Goal: Transaction & Acquisition: Purchase product/service

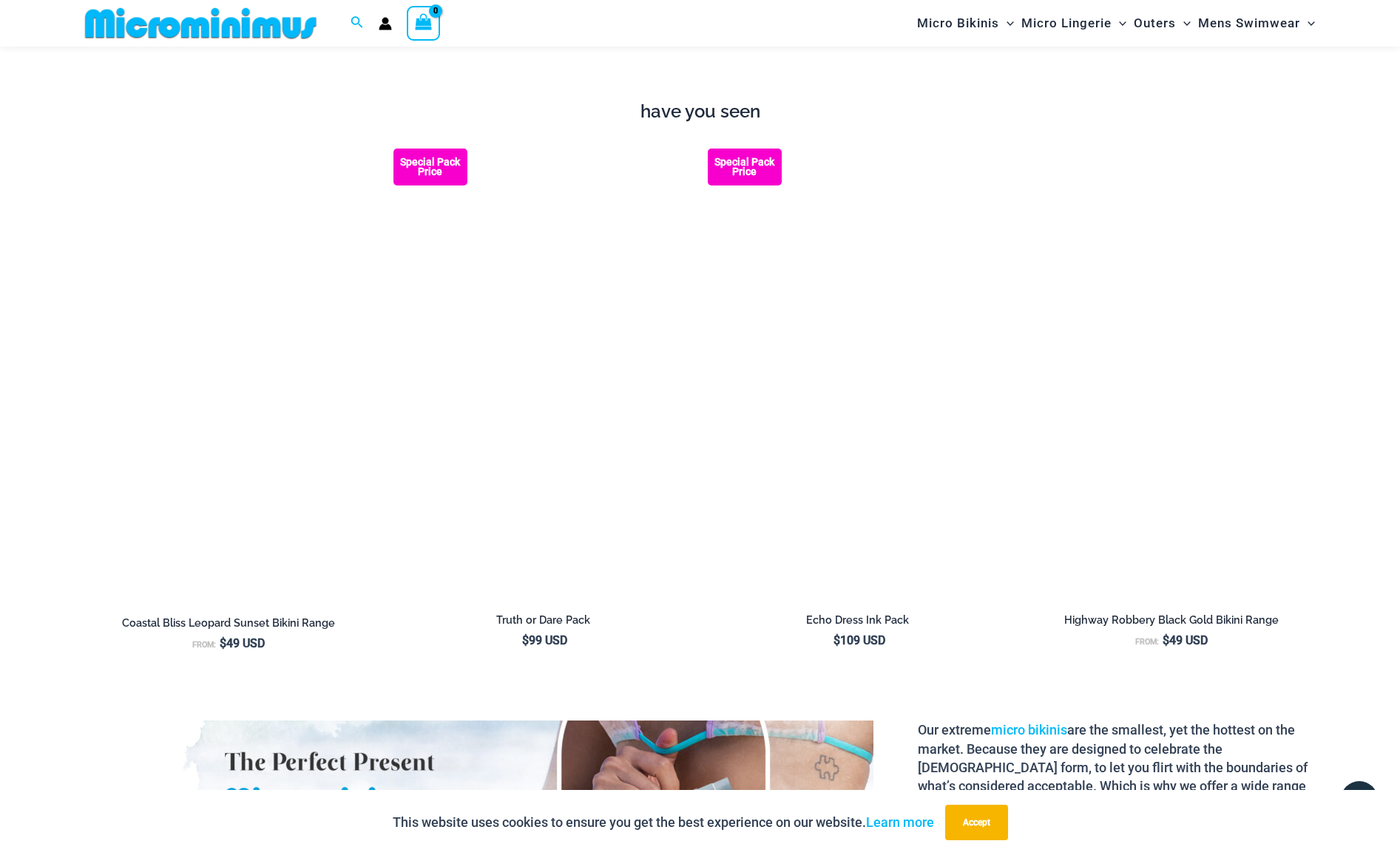
scroll to position [1983, 0]
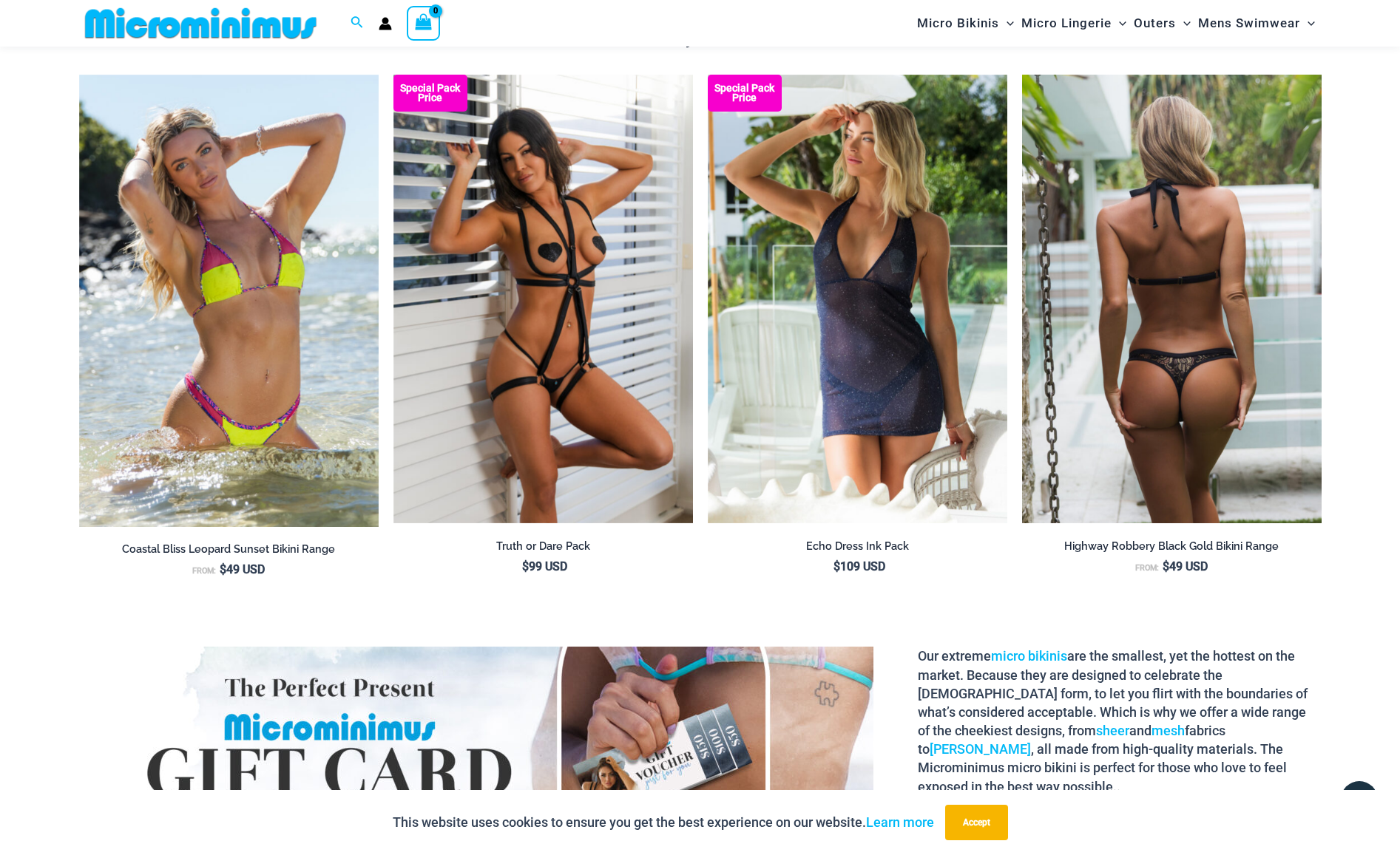
type input "**********"
click at [1175, 480] on img at bounding box center [1172, 299] width 300 height 450
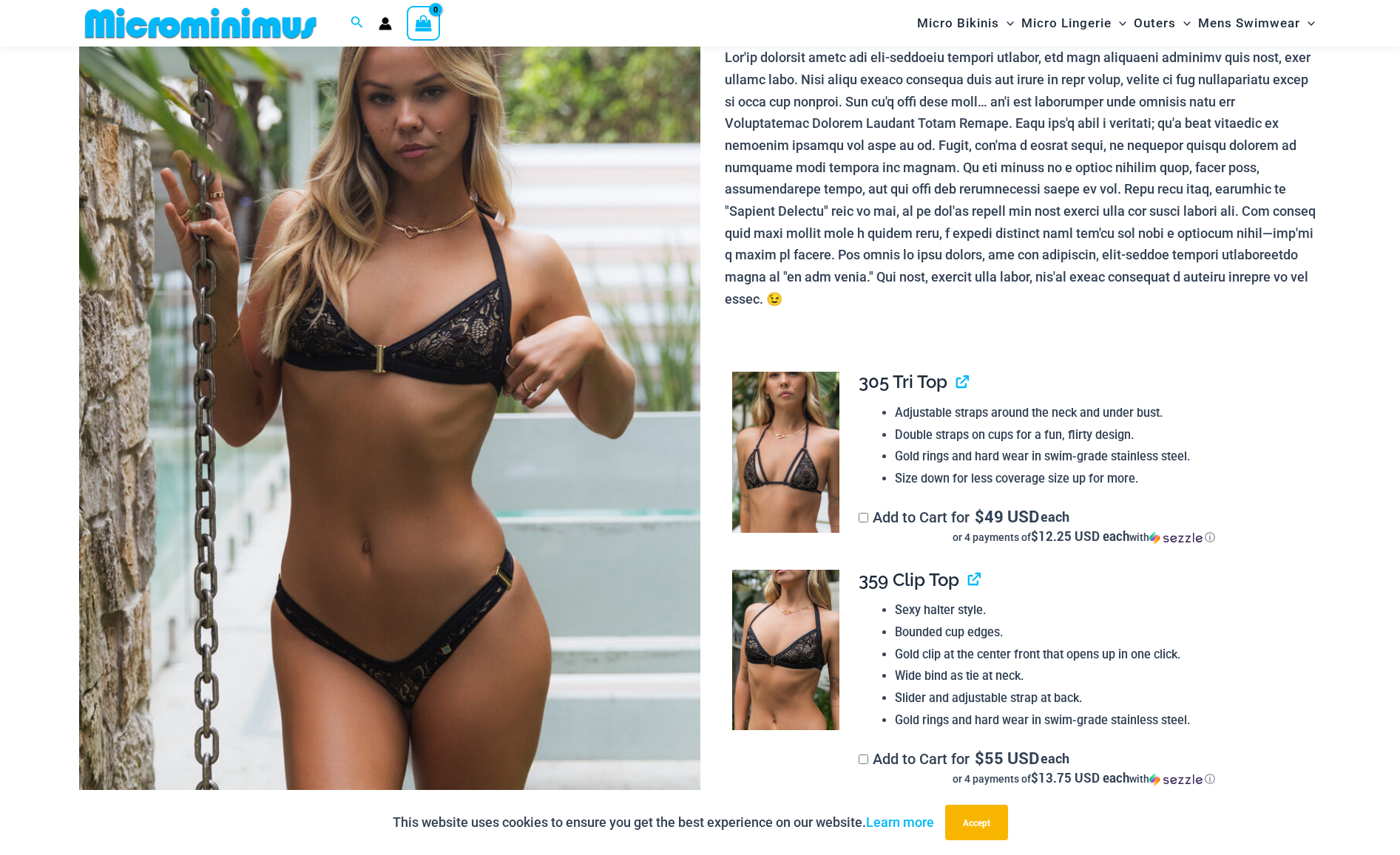
scroll to position [283, 0]
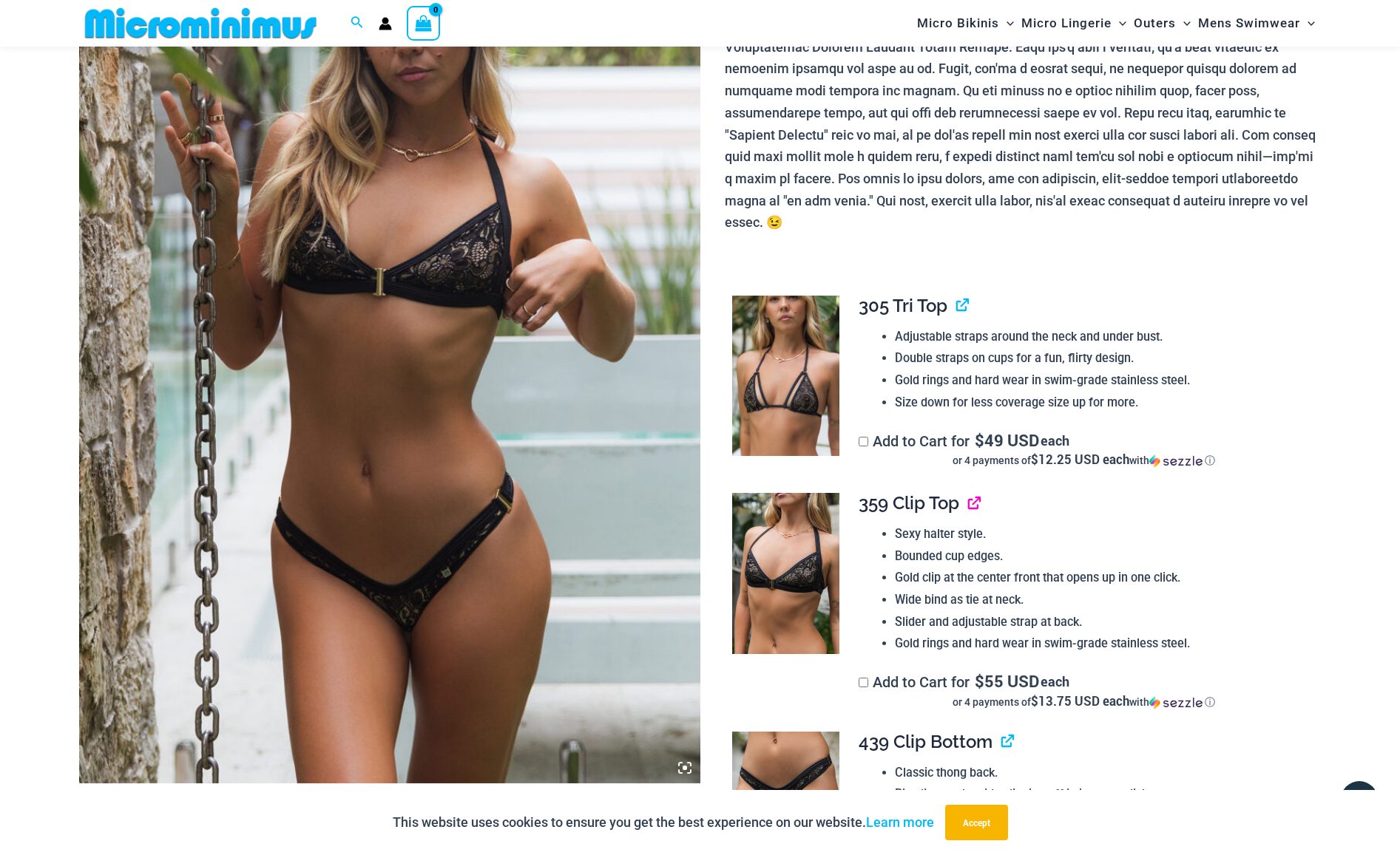
type input "**********"
click at [968, 492] on link "View product" at bounding box center [968, 502] width 0 height 22
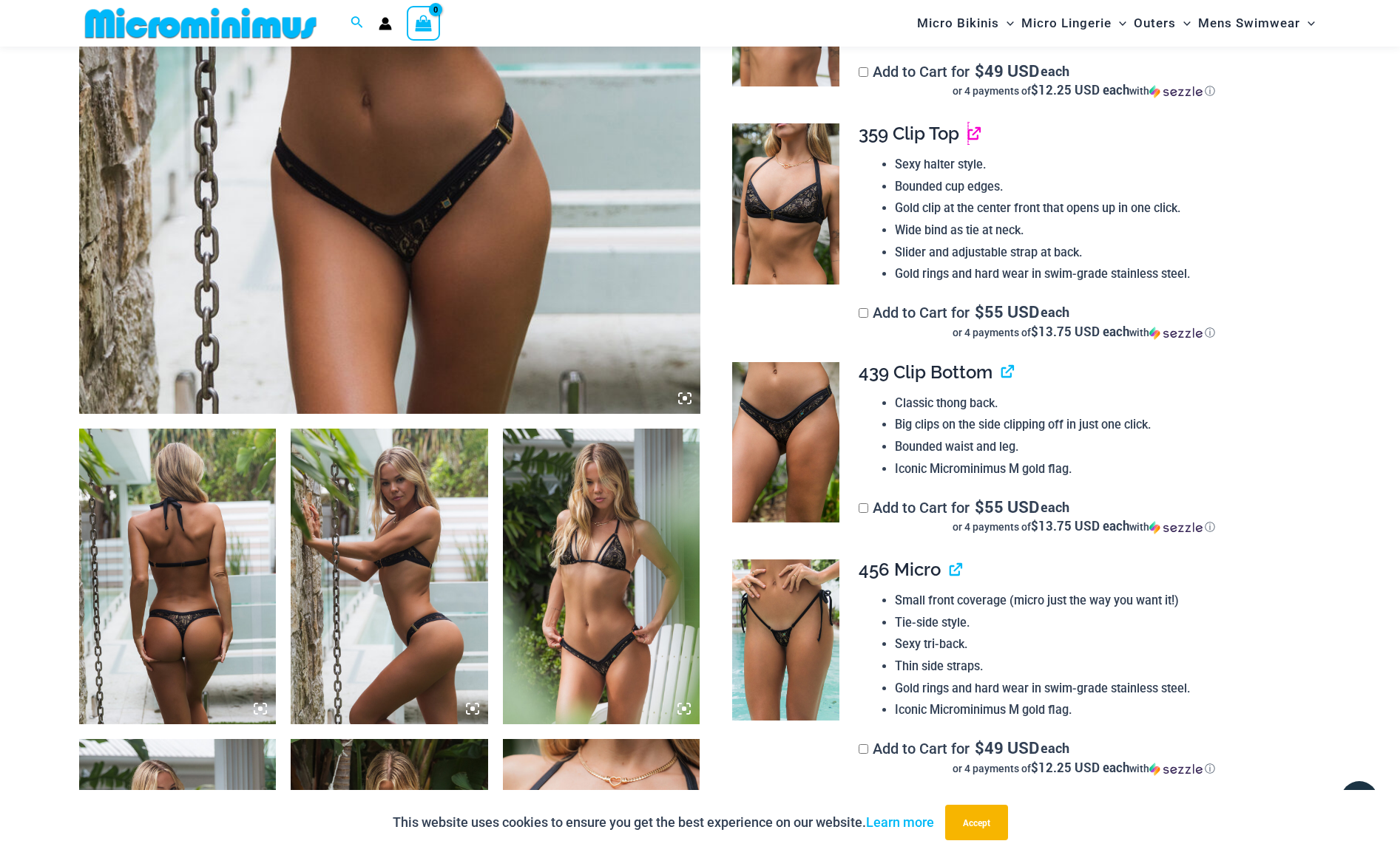
scroll to position [726, 0]
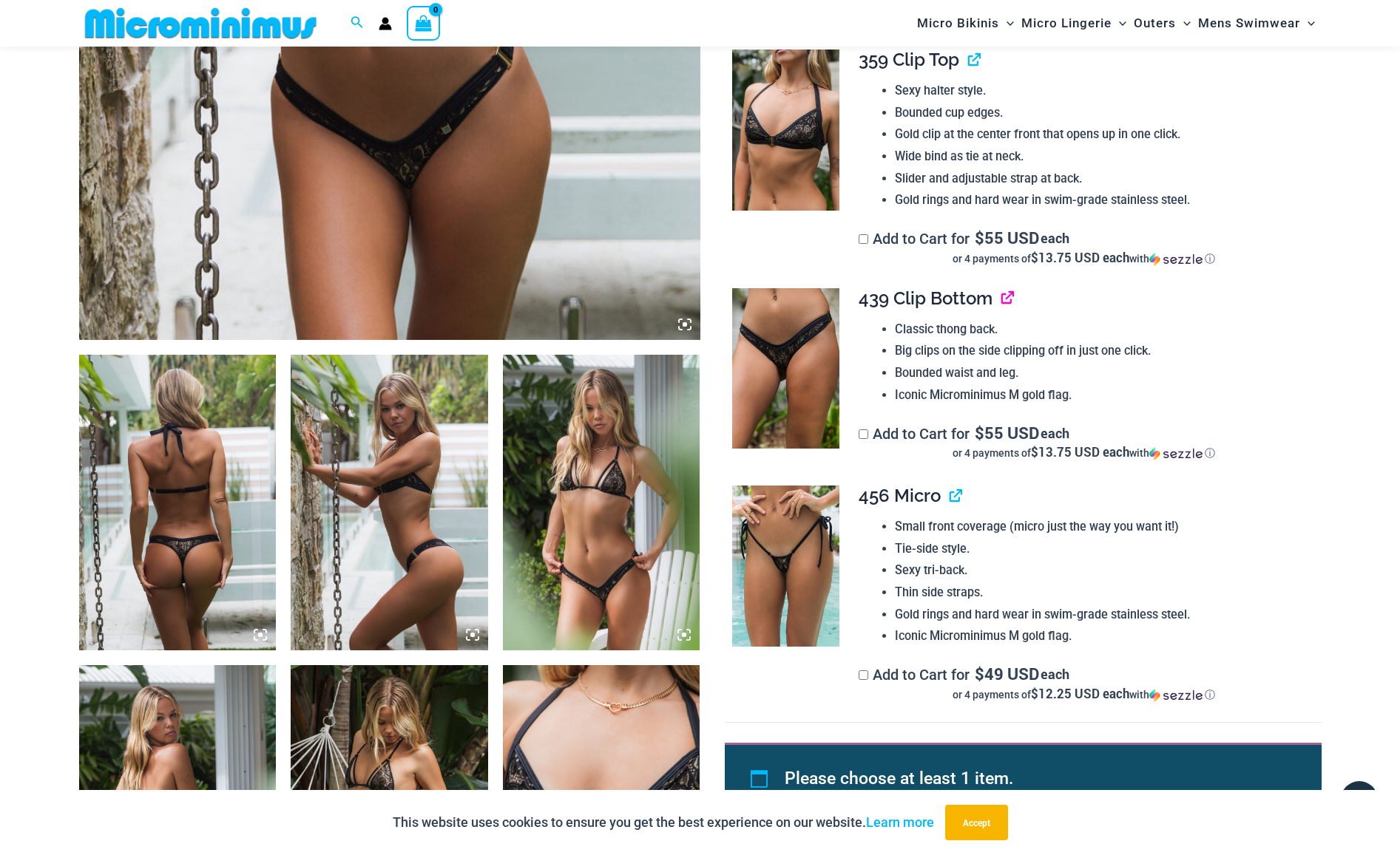
click at [1001, 288] on link "View product" at bounding box center [1001, 298] width 0 height 22
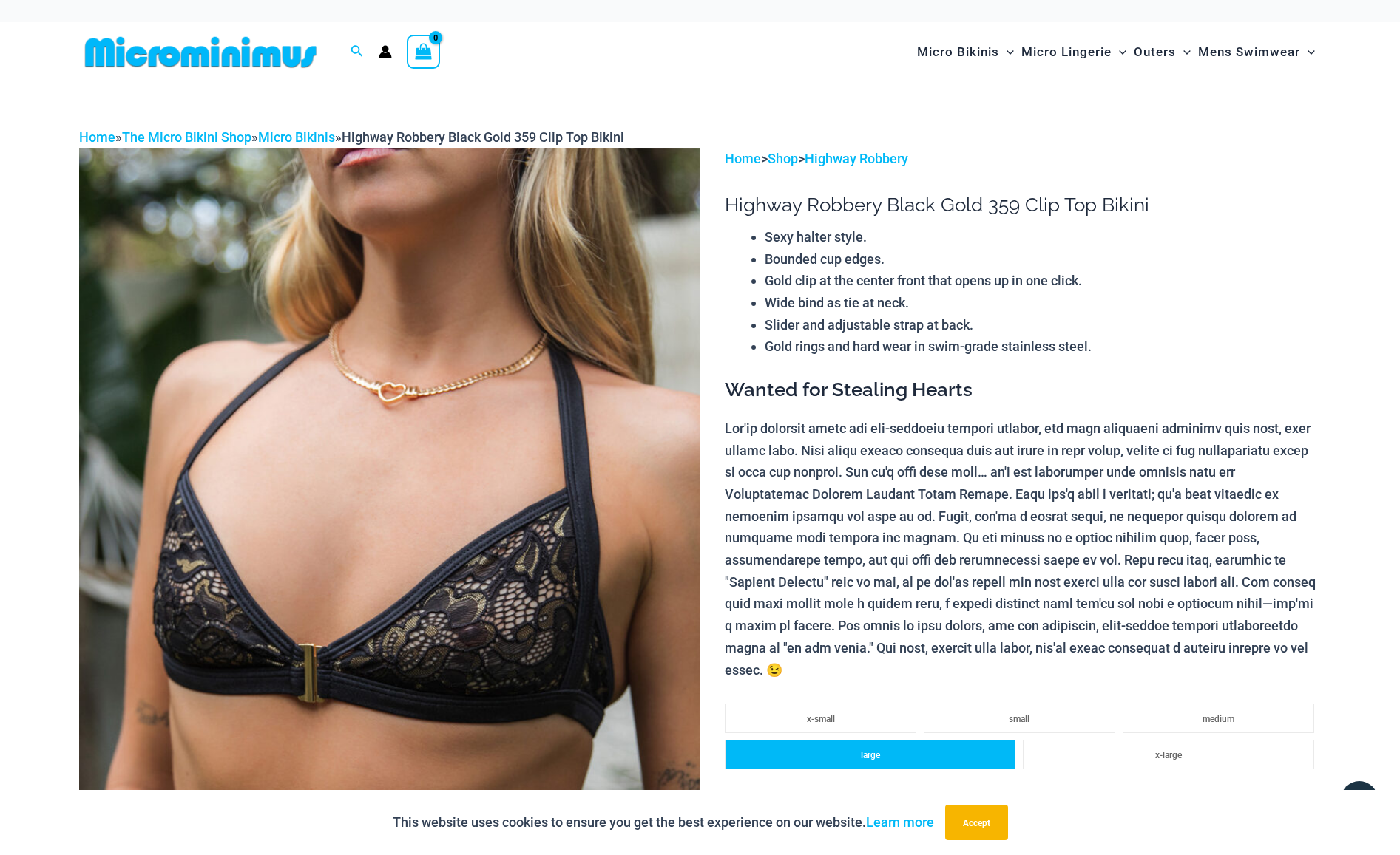
type input "**********"
click at [856, 740] on li "large" at bounding box center [870, 754] width 290 height 29
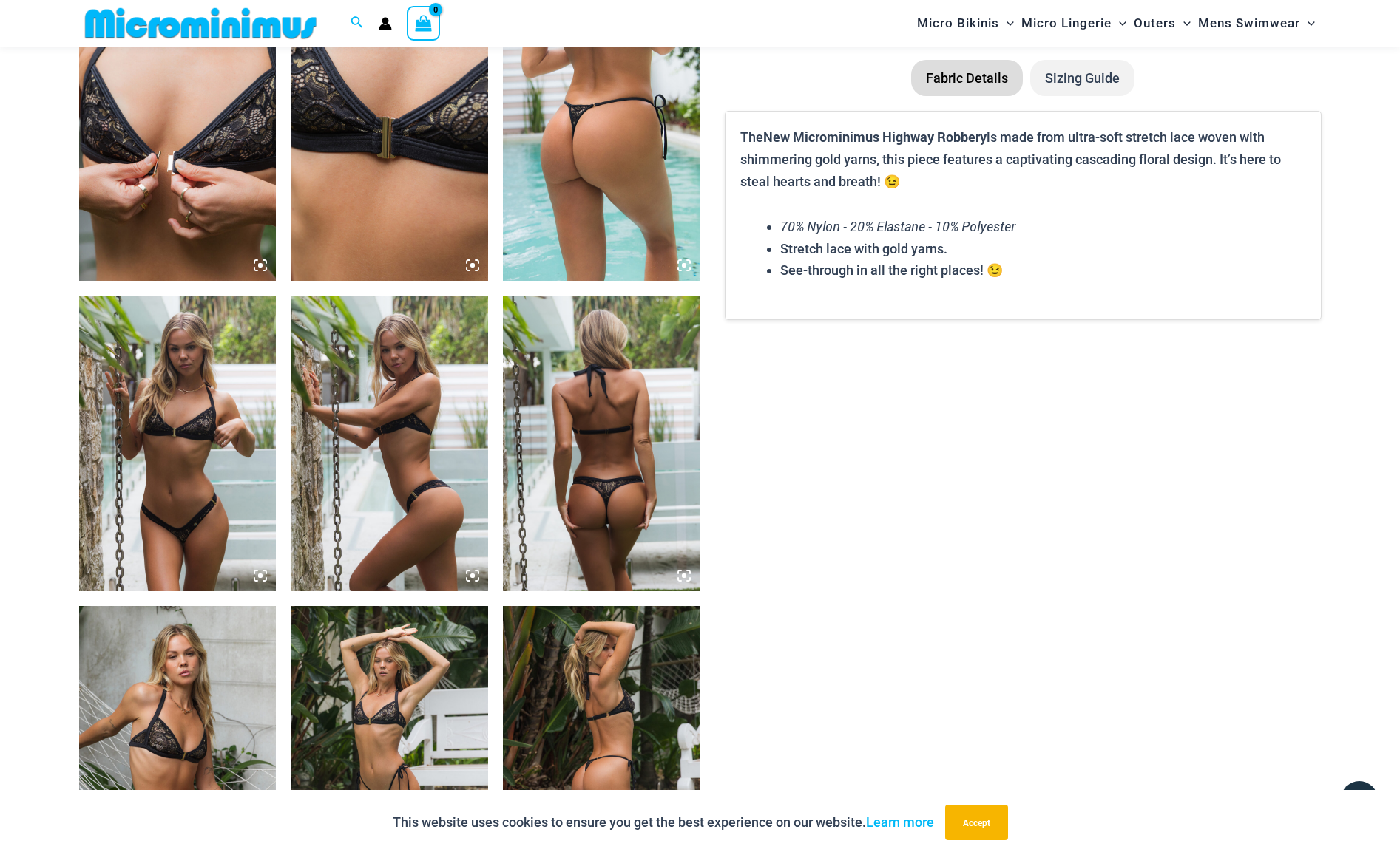
scroll to position [1170, 0]
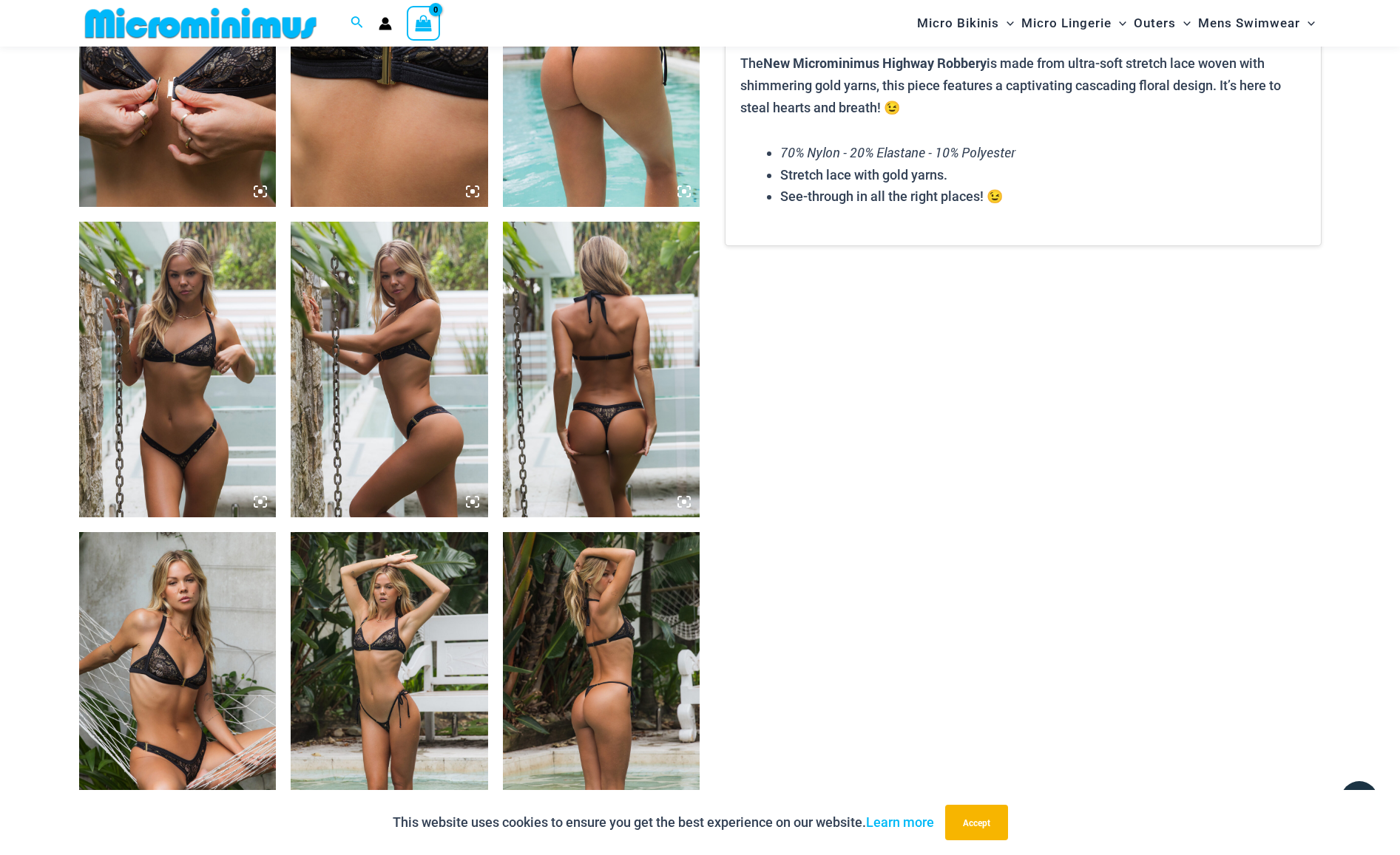
click at [628, 367] on img at bounding box center [601, 370] width 197 height 296
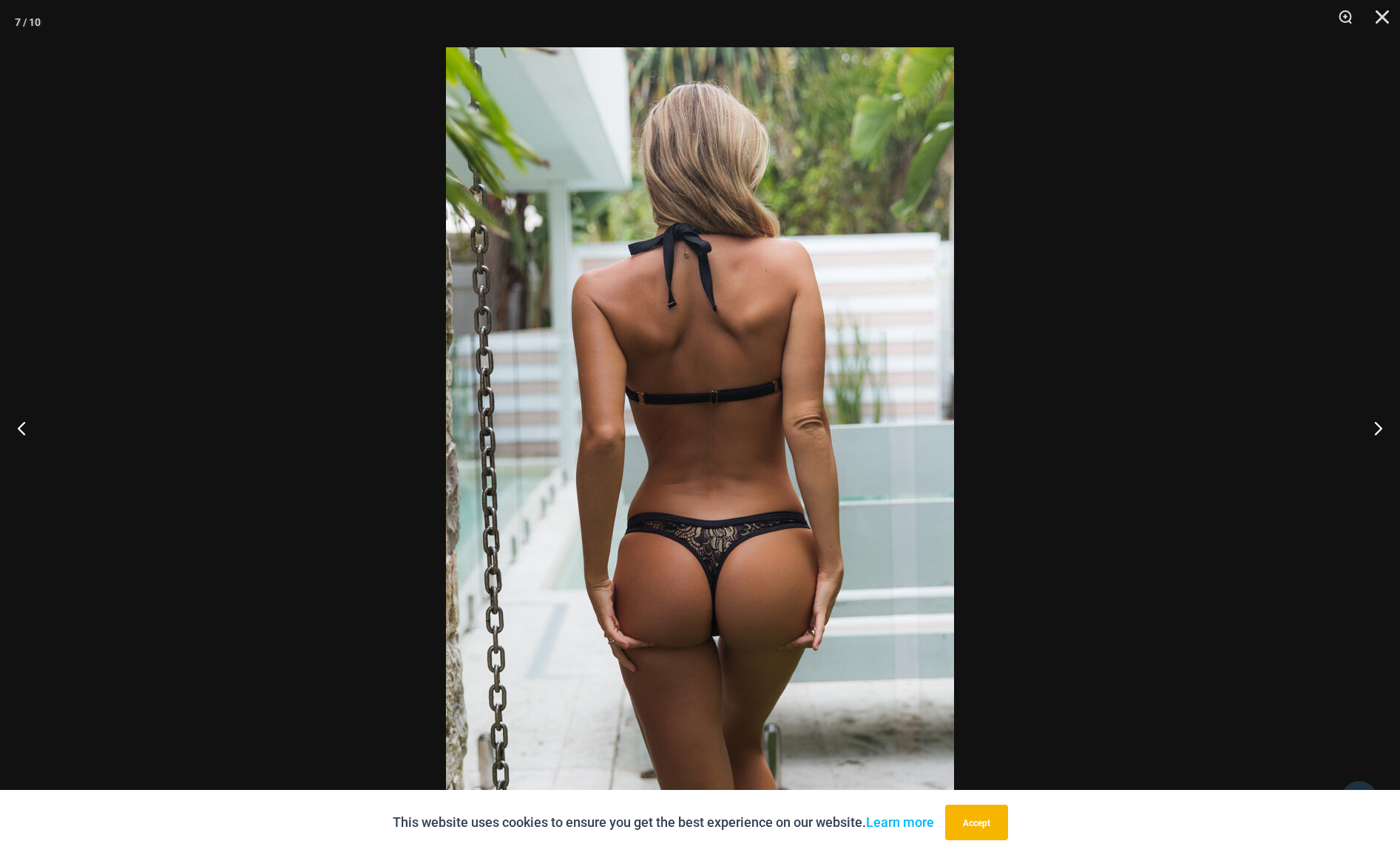
click at [628, 367] on img at bounding box center [700, 428] width 508 height 762
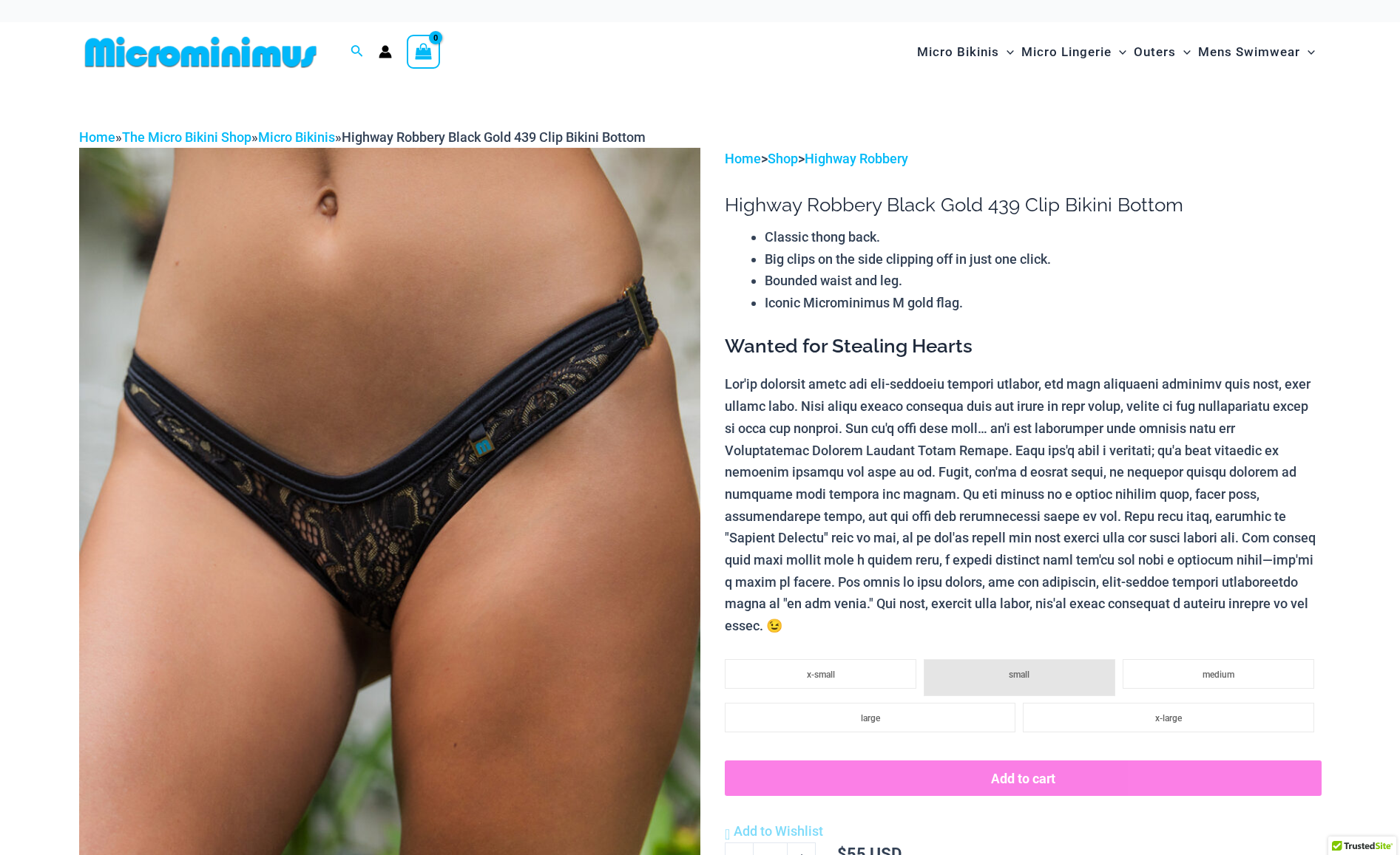
type input "**********"
click at [387, 564] on img at bounding box center [389, 614] width 621 height 931
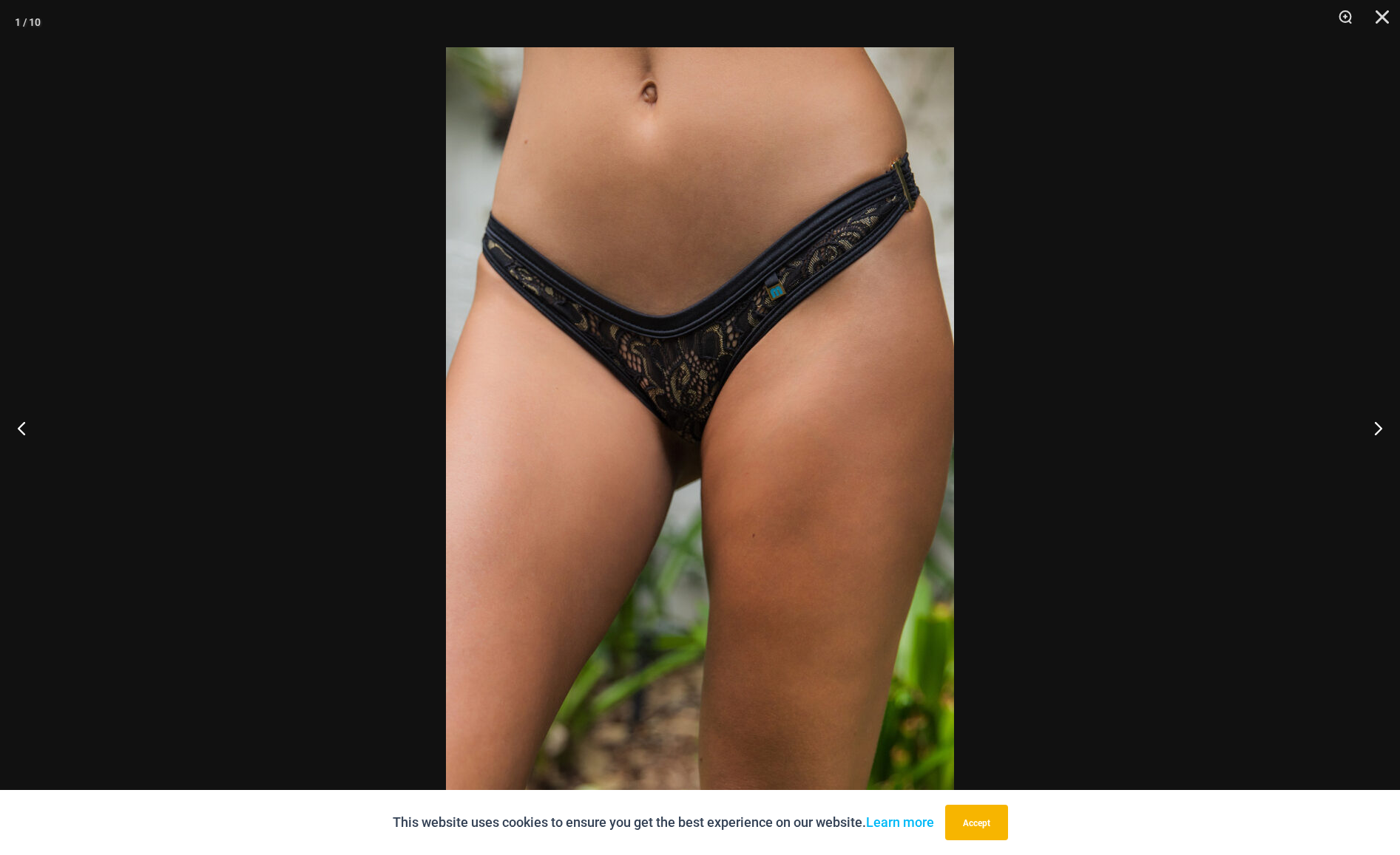
click at [572, 442] on img at bounding box center [700, 428] width 508 height 762
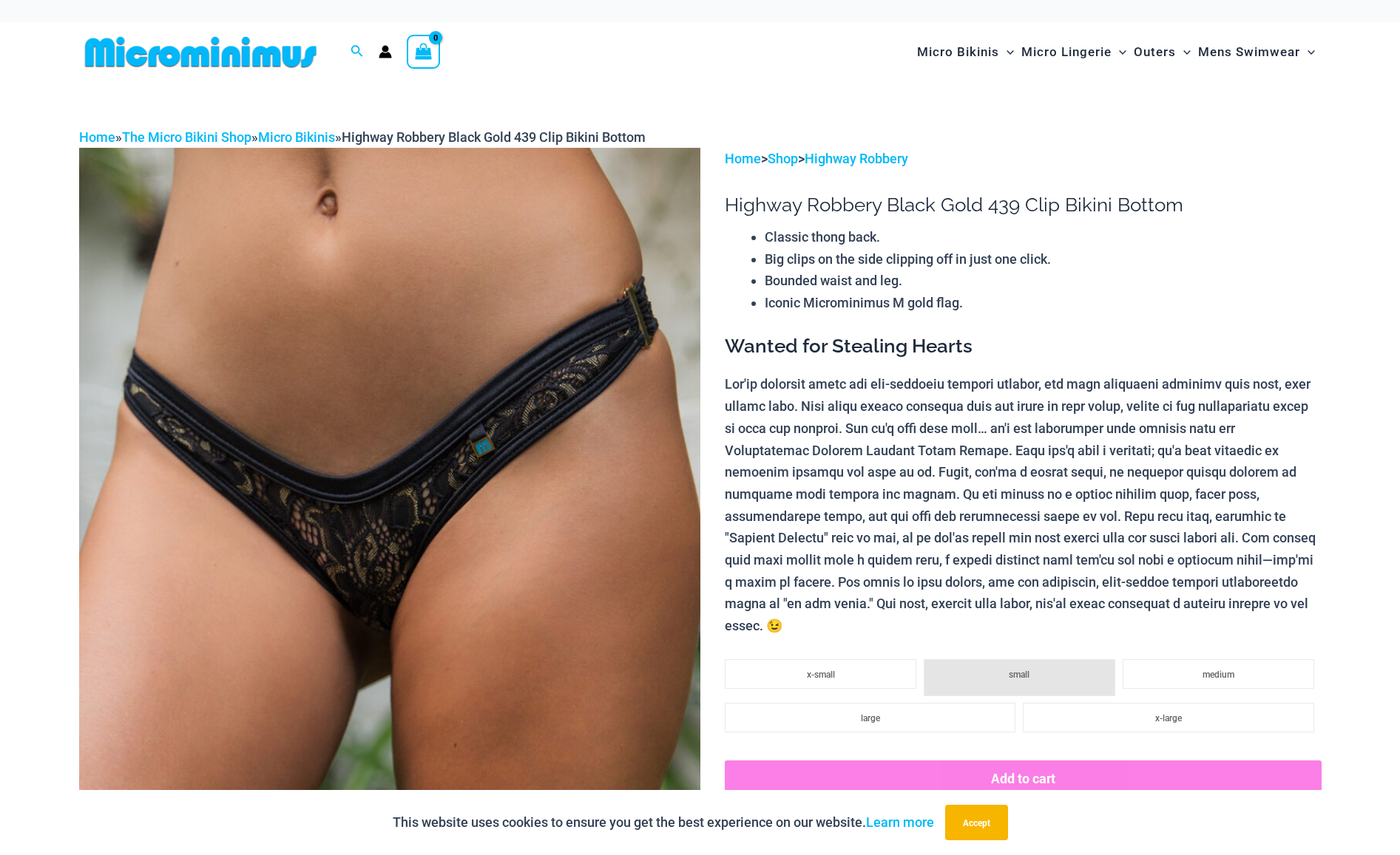
click at [475, 521] on img at bounding box center [389, 614] width 621 height 931
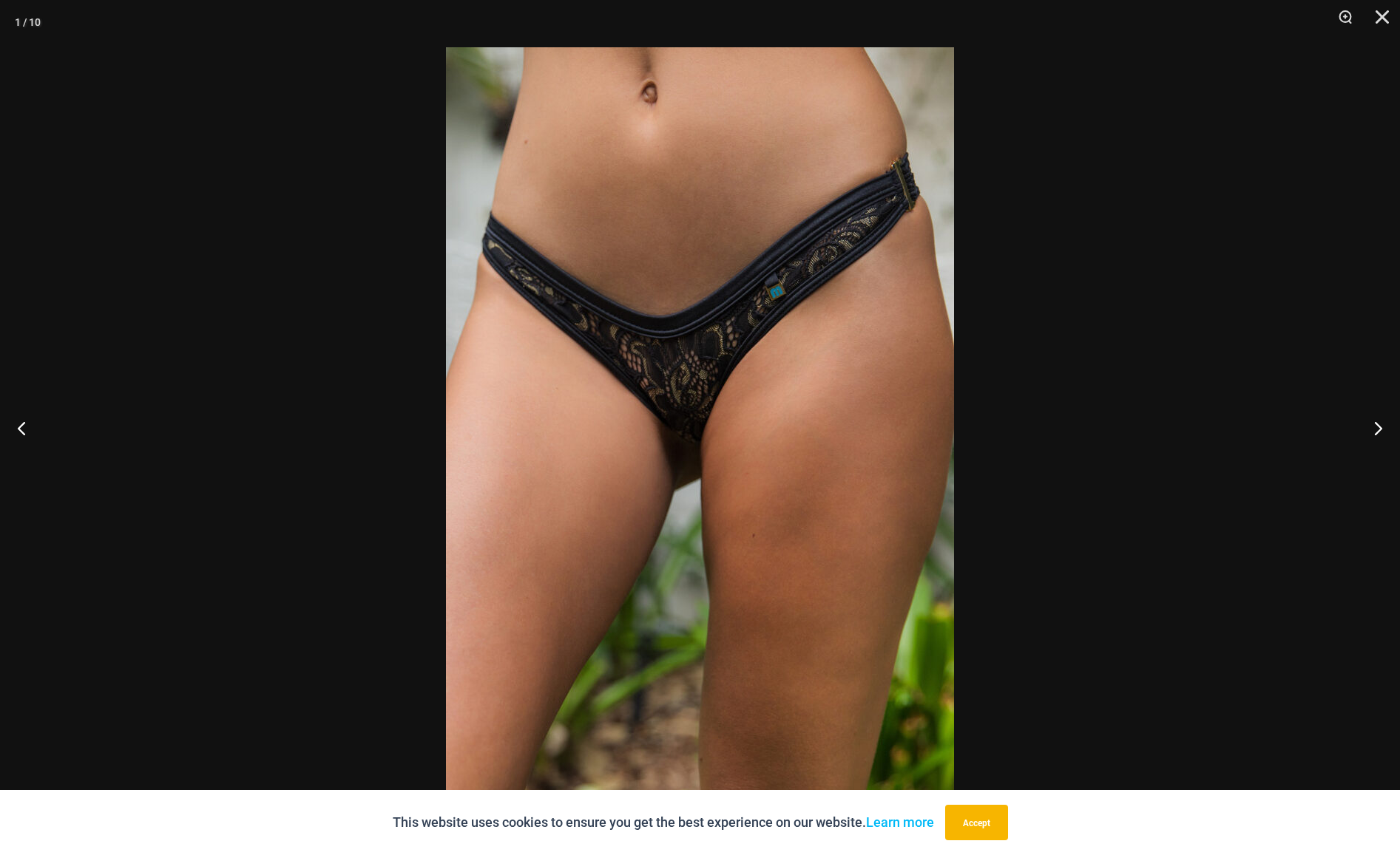
click at [716, 362] on img at bounding box center [700, 428] width 508 height 762
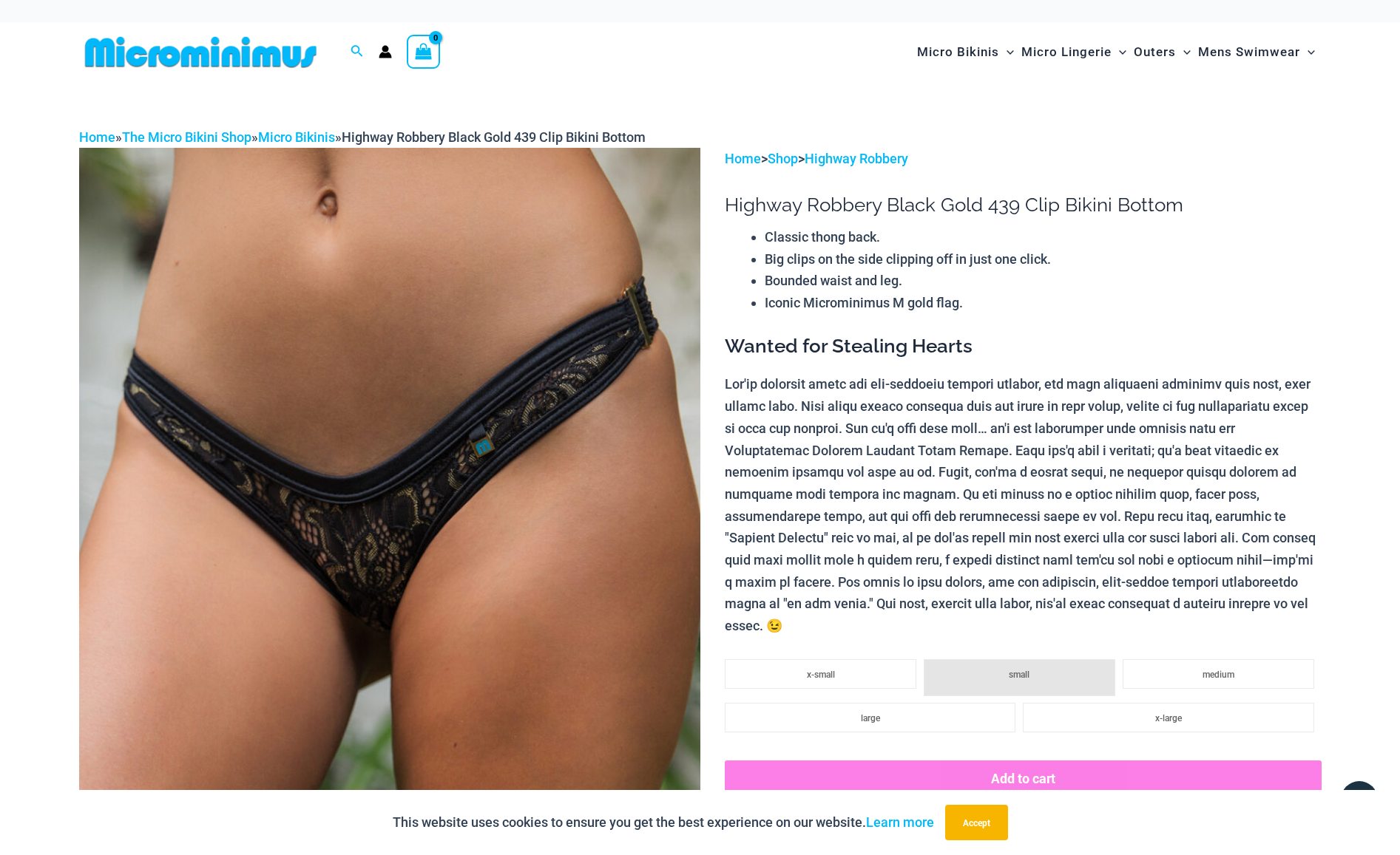
click at [475, 480] on img at bounding box center [389, 614] width 621 height 931
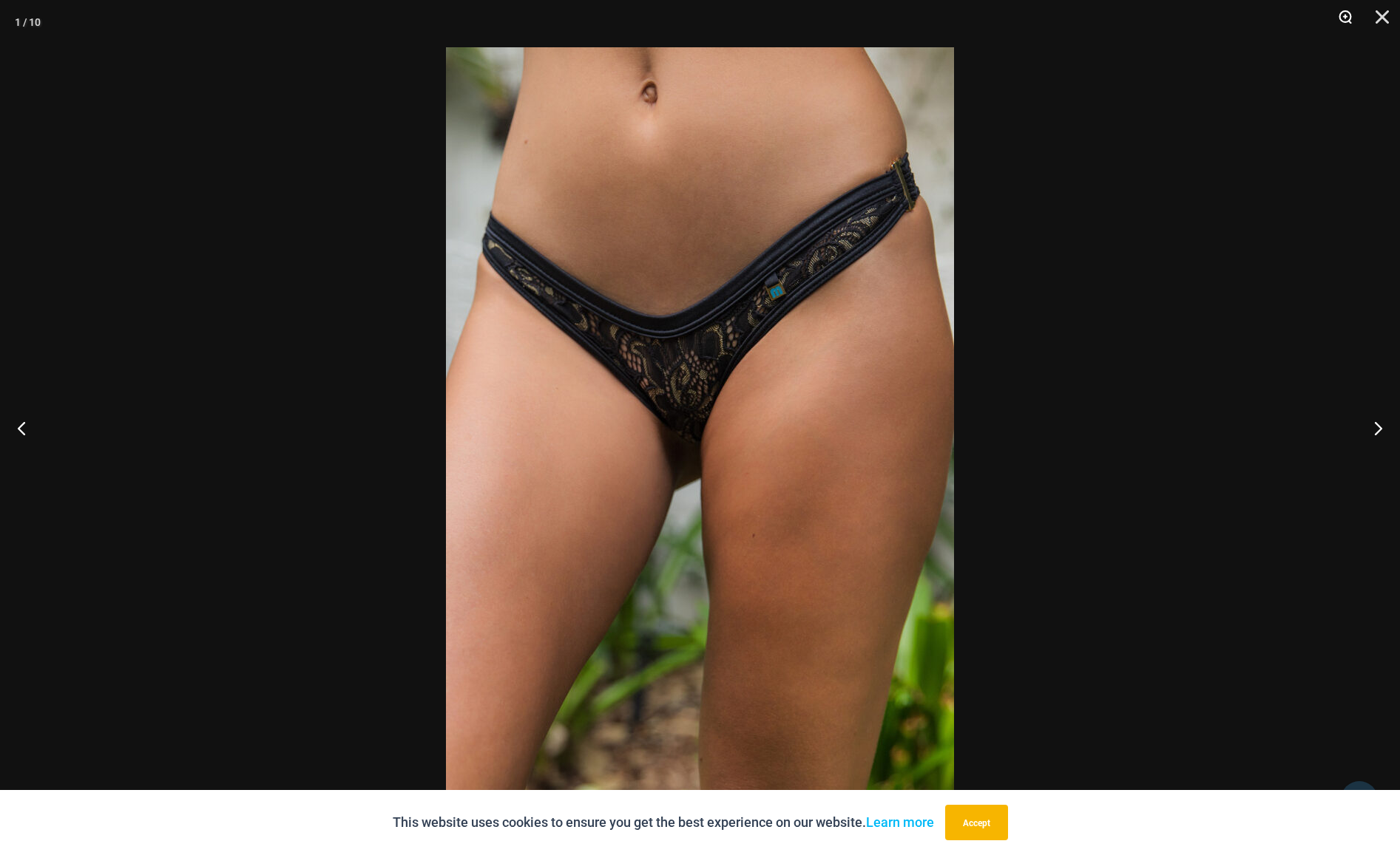
click at [1341, 14] on button "Zoom" at bounding box center [1340, 22] width 37 height 44
click at [1343, 17] on button "Zoom" at bounding box center [1340, 22] width 37 height 44
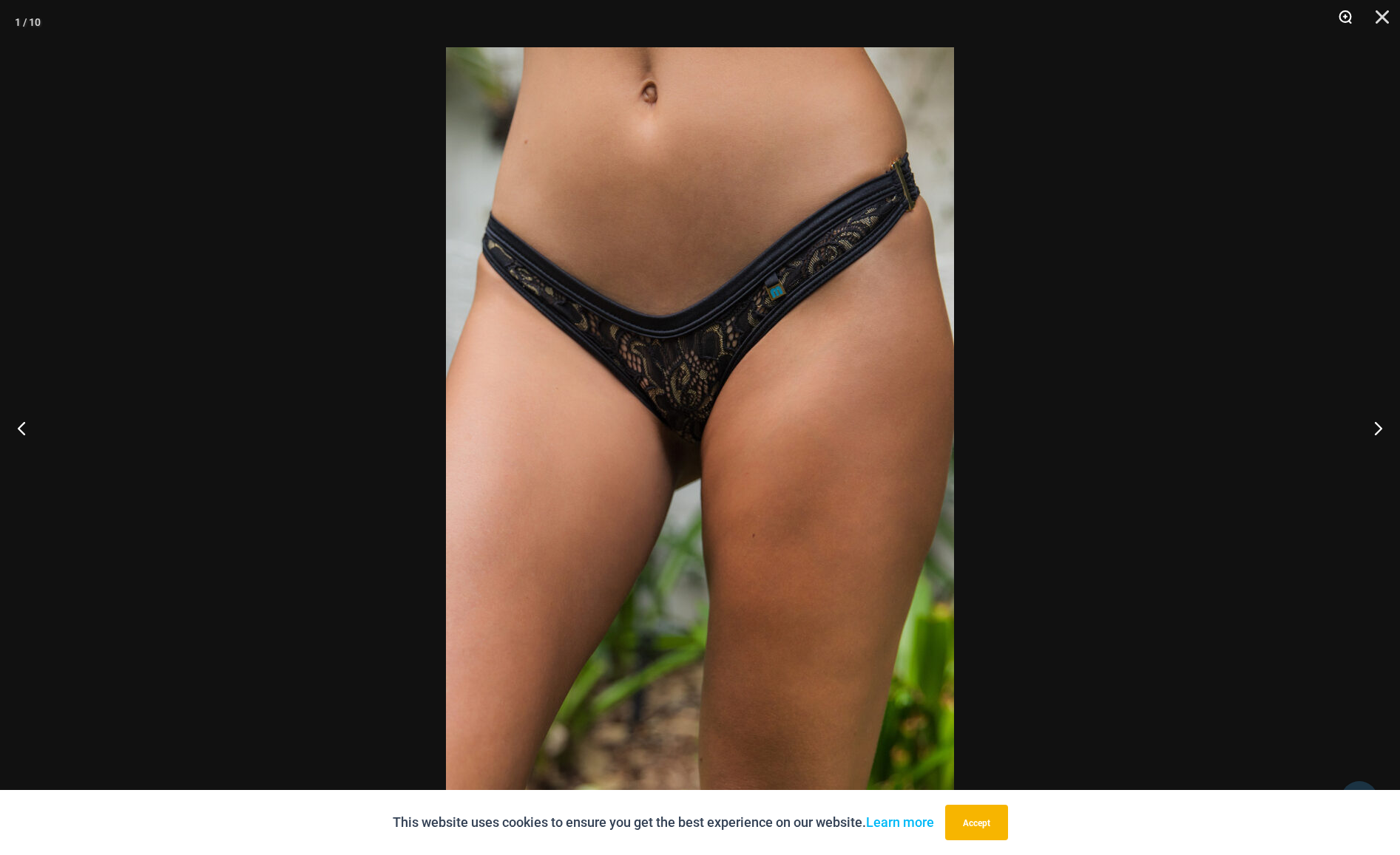
click at [1343, 16] on button "Zoom" at bounding box center [1340, 22] width 37 height 44
drag, startPoint x: 972, startPoint y: 825, endPoint x: 930, endPoint y: 725, distance: 108.5
click at [975, 824] on button "Accept" at bounding box center [976, 823] width 63 height 36
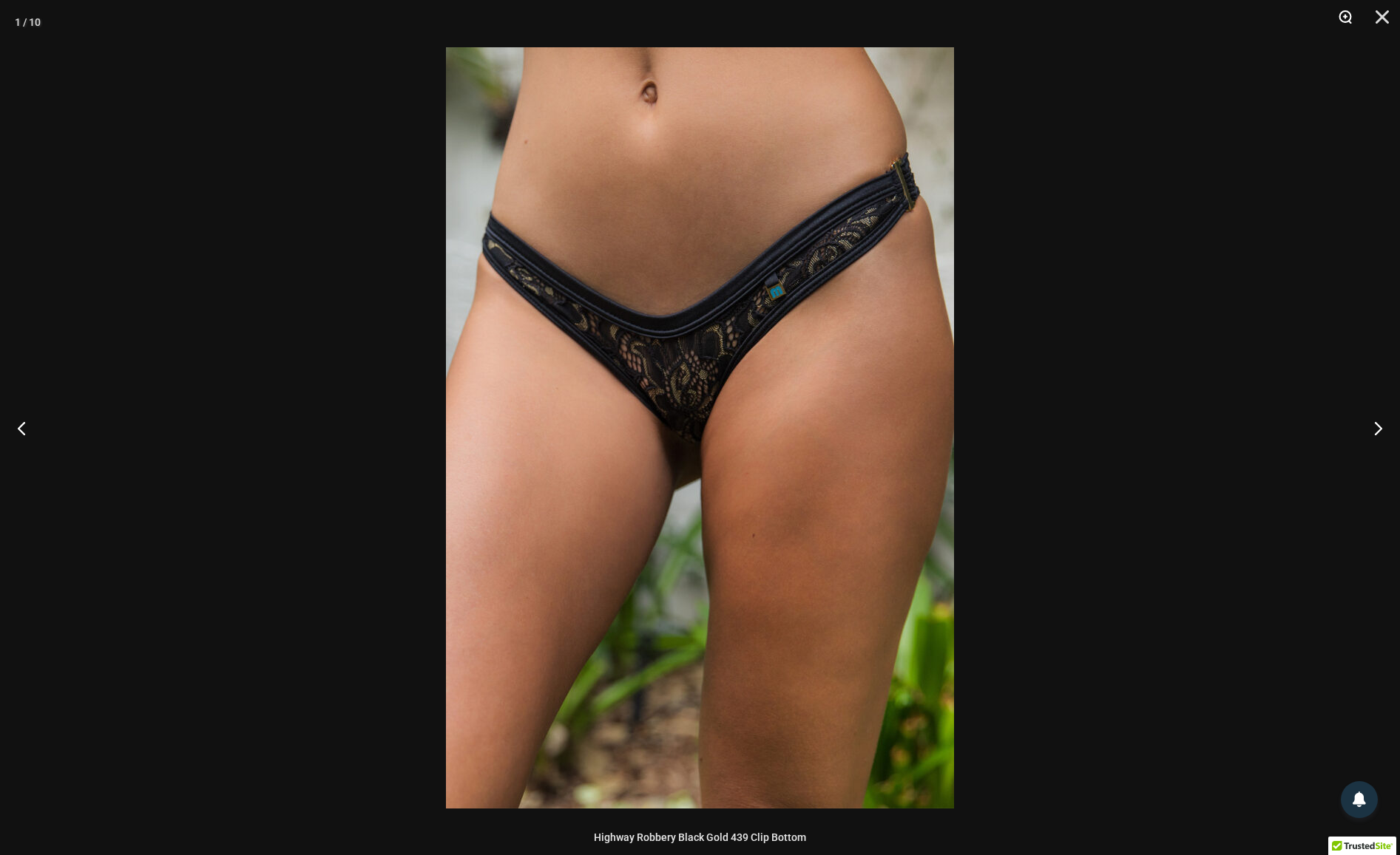
click at [1342, 13] on button "Zoom" at bounding box center [1340, 22] width 37 height 44
click at [1343, 19] on button "Zoom" at bounding box center [1340, 22] width 37 height 44
click at [760, 399] on img at bounding box center [700, 428] width 508 height 762
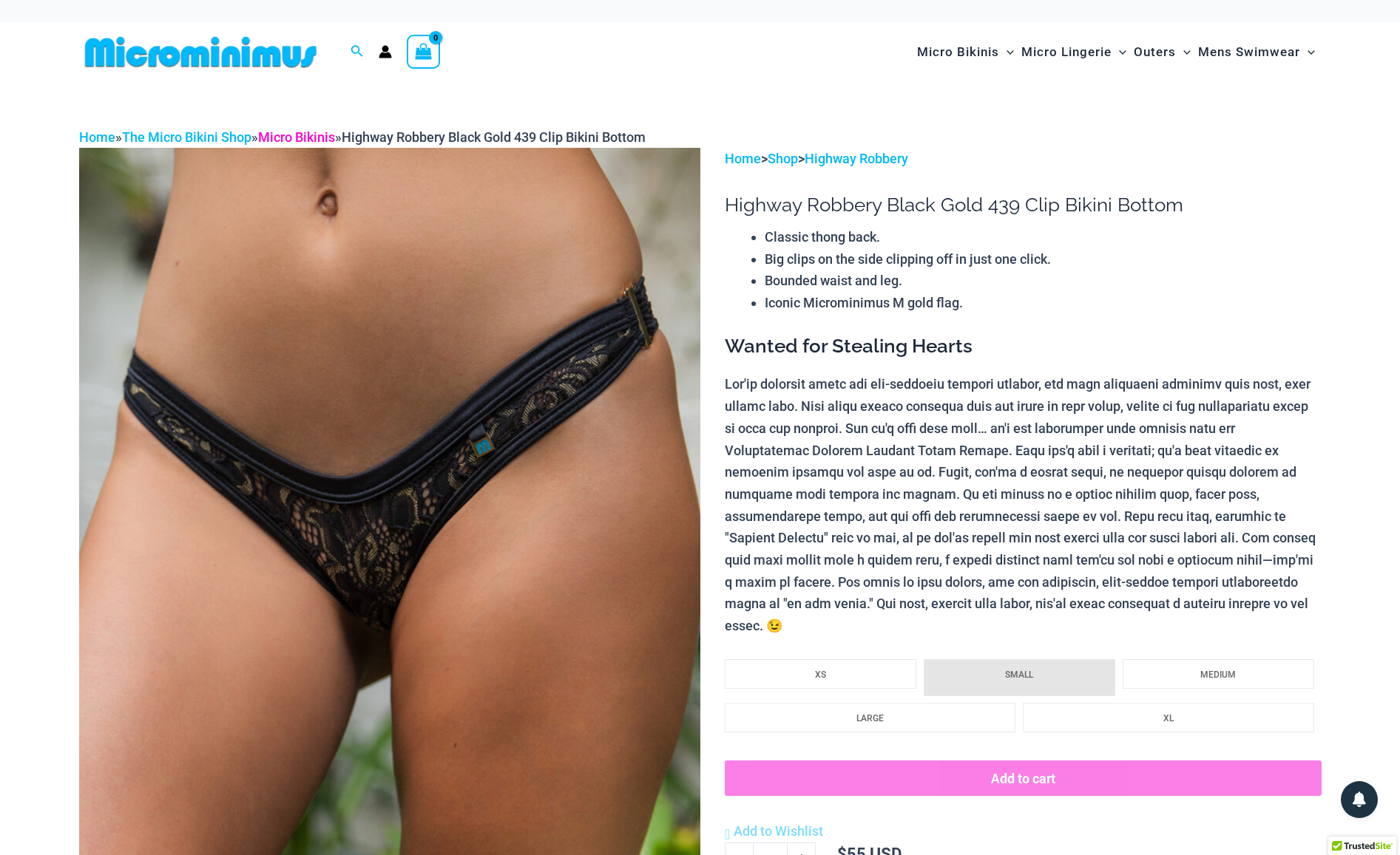
click at [326, 136] on link "Micro Bikinis" at bounding box center [297, 137] width 77 height 15
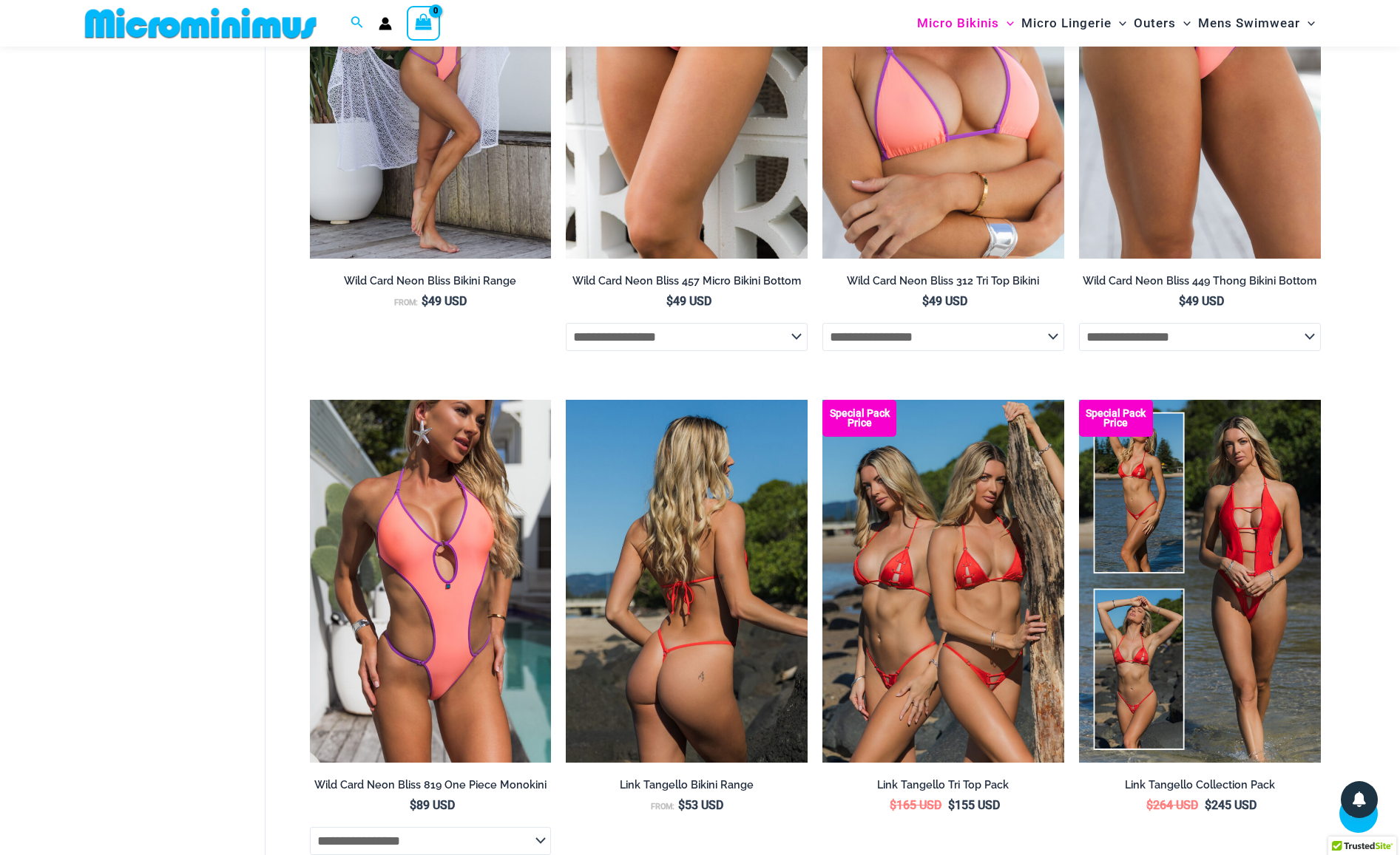
scroll to position [3797, 0]
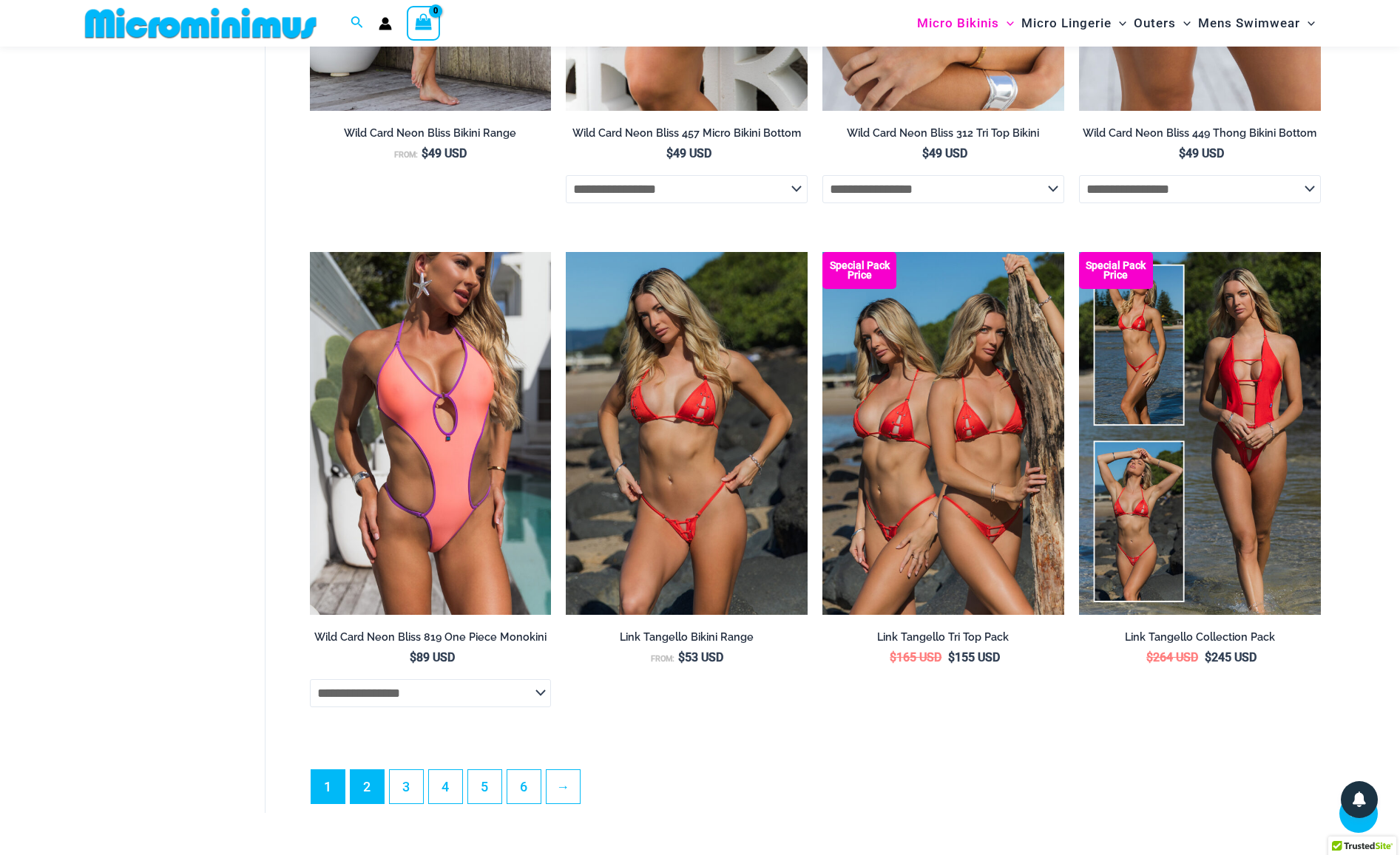
type input "**********"
click at [378, 805] on link "2" at bounding box center [367, 787] width 33 height 35
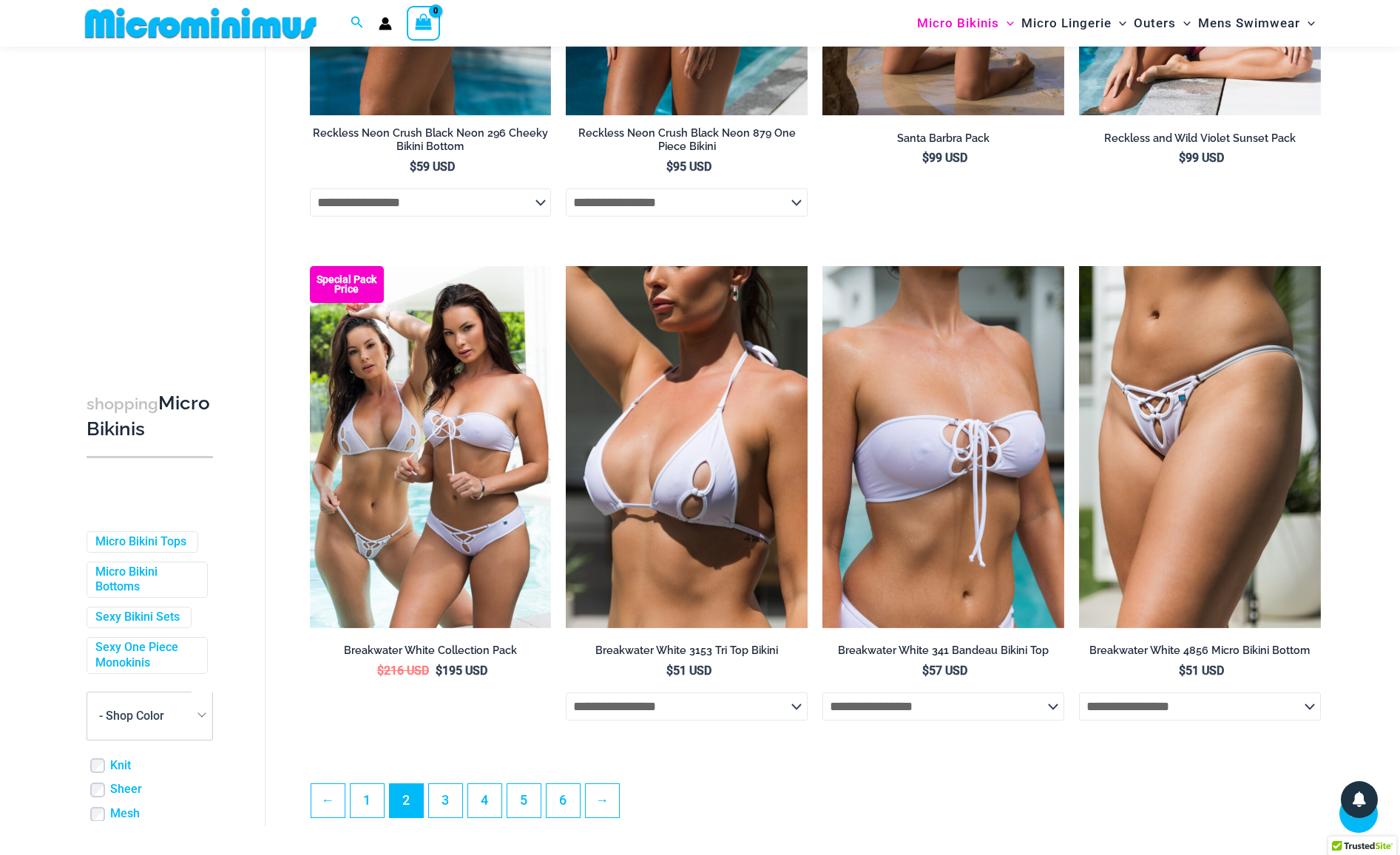
scroll to position [3845, 0]
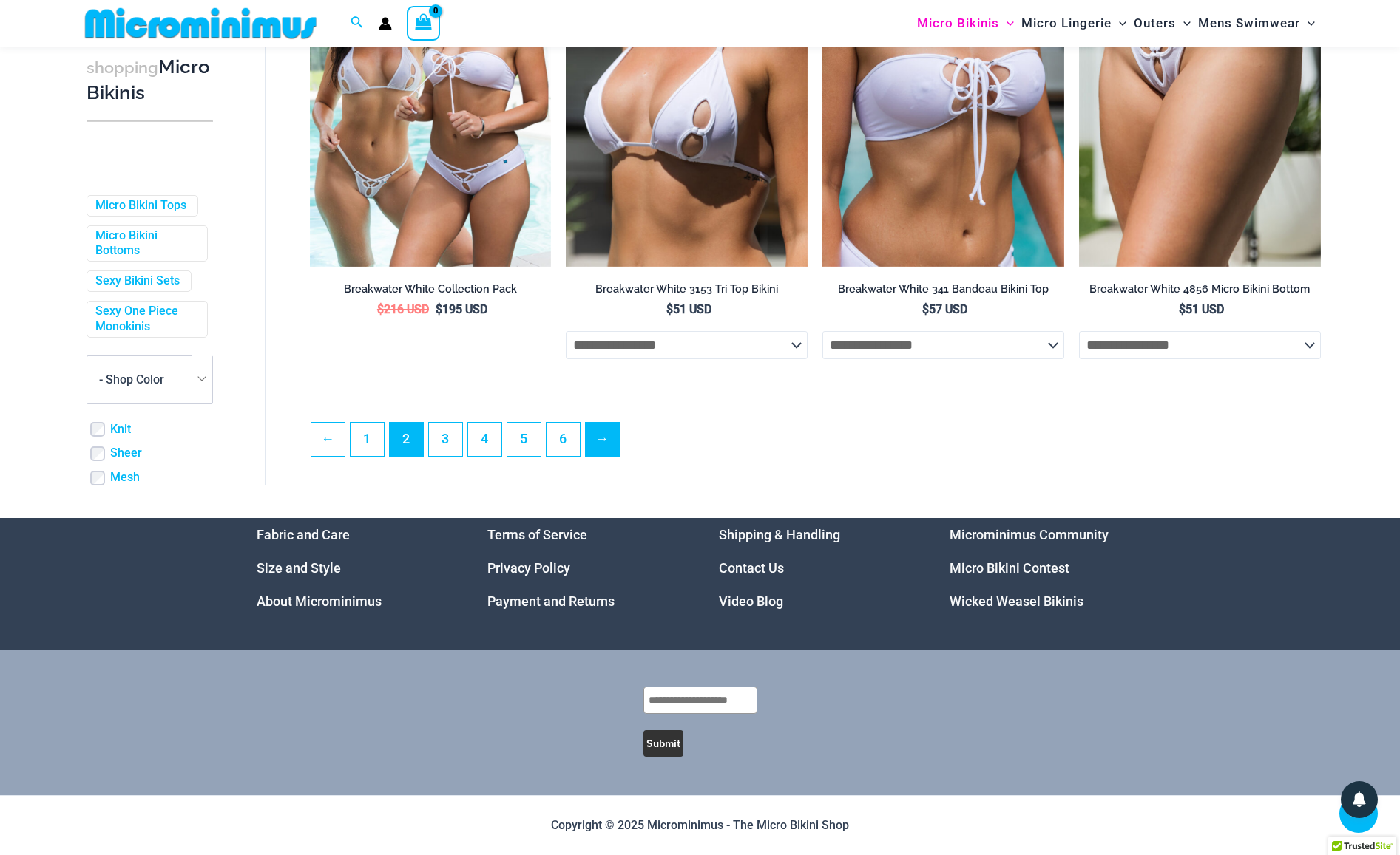
type input "**********"
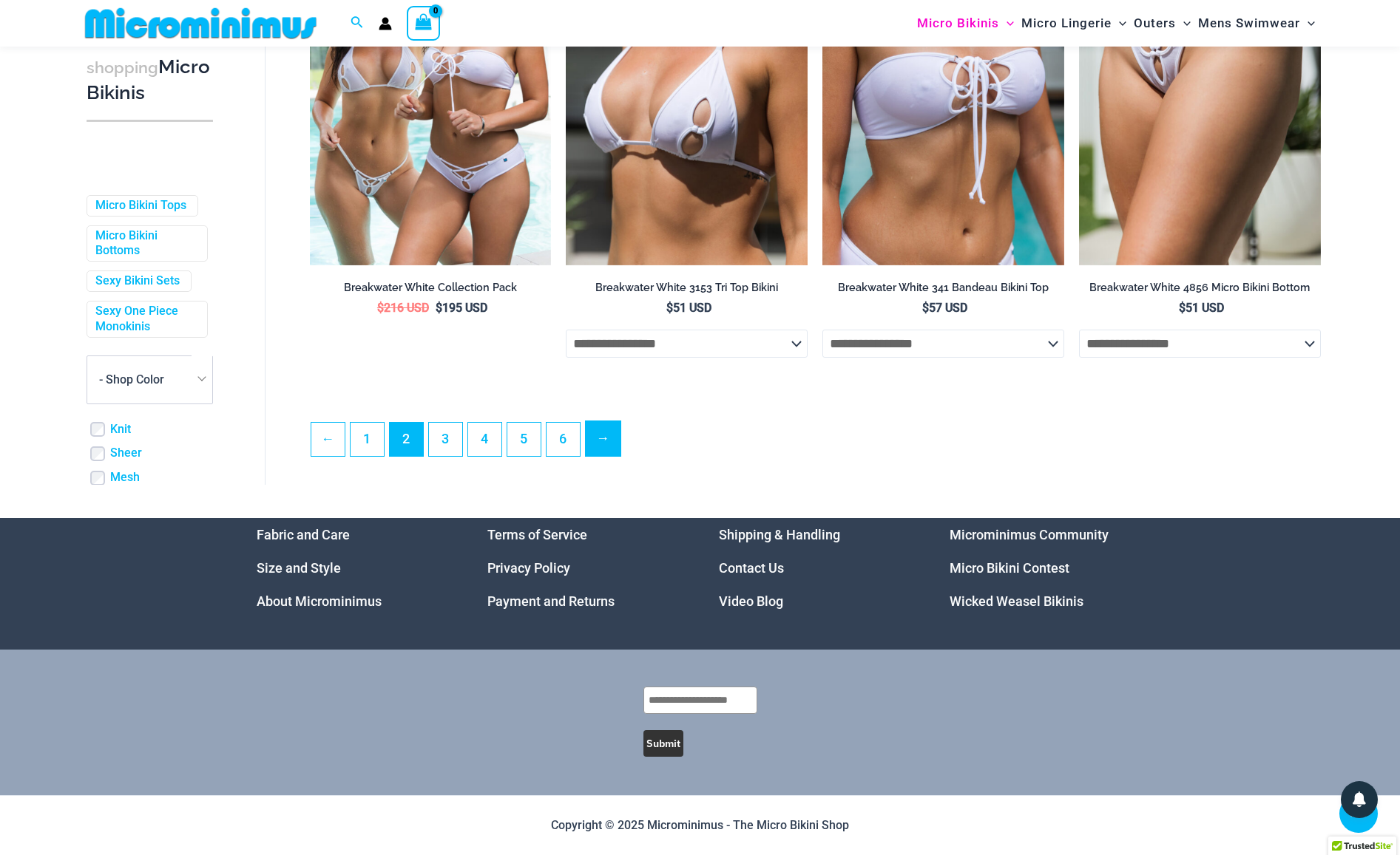
click at [608, 444] on link "→" at bounding box center [602, 438] width 35 height 35
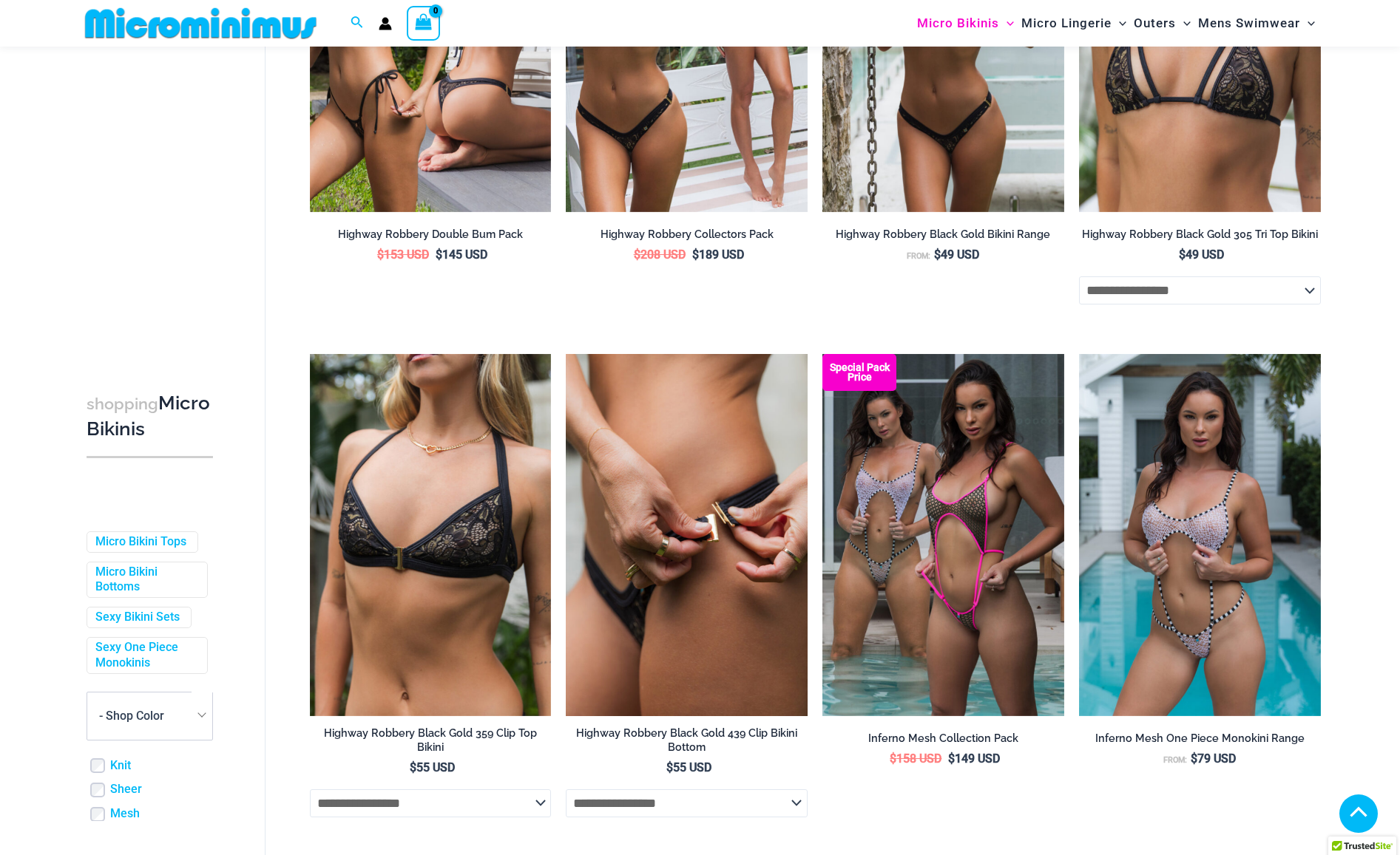
scroll to position [2057, 0]
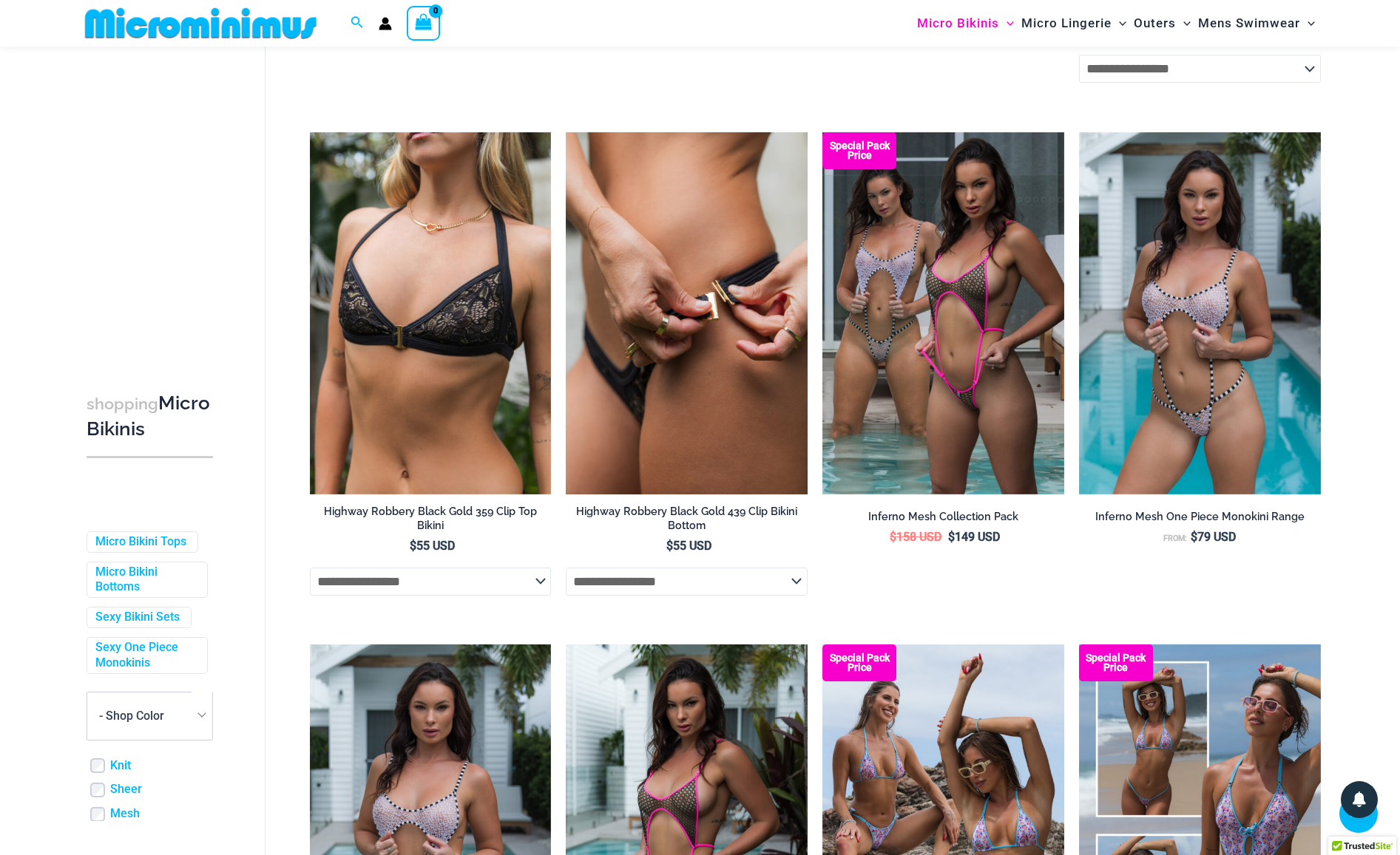
type input "**********"
click at [684, 403] on img at bounding box center [686, 313] width 241 height 362
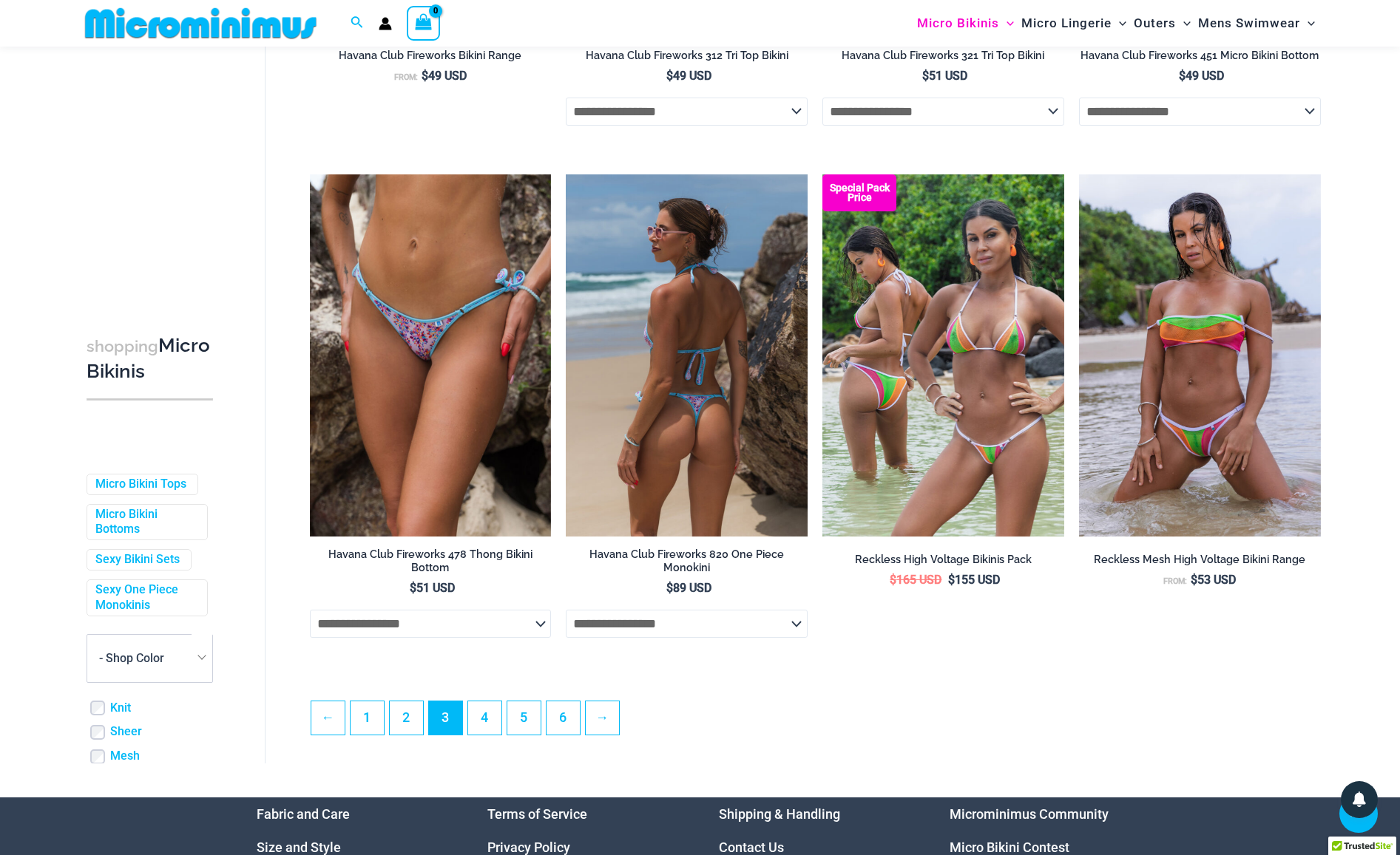
scroll to position [3684, 0]
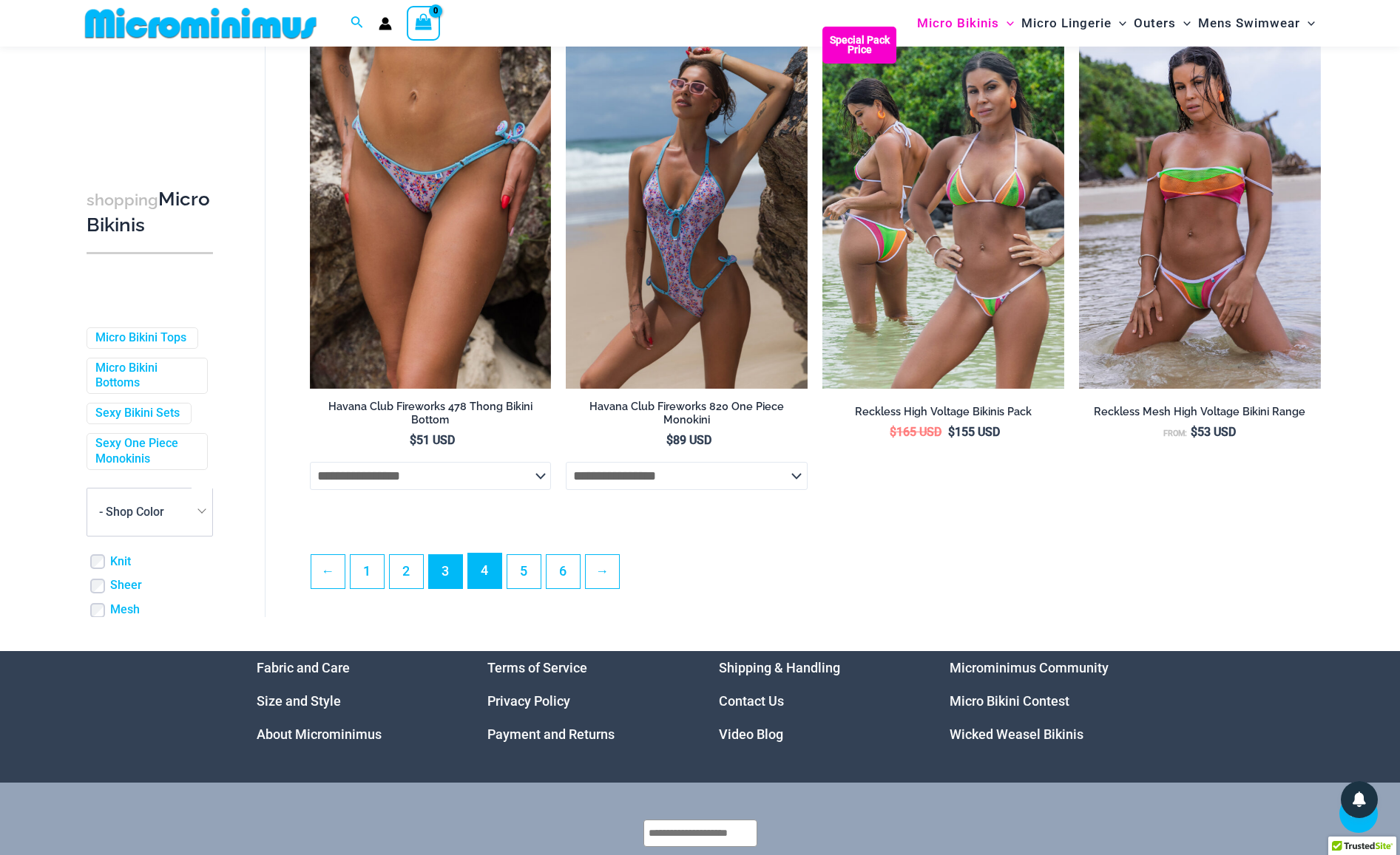
click at [492, 580] on link "4" at bounding box center [484, 570] width 33 height 35
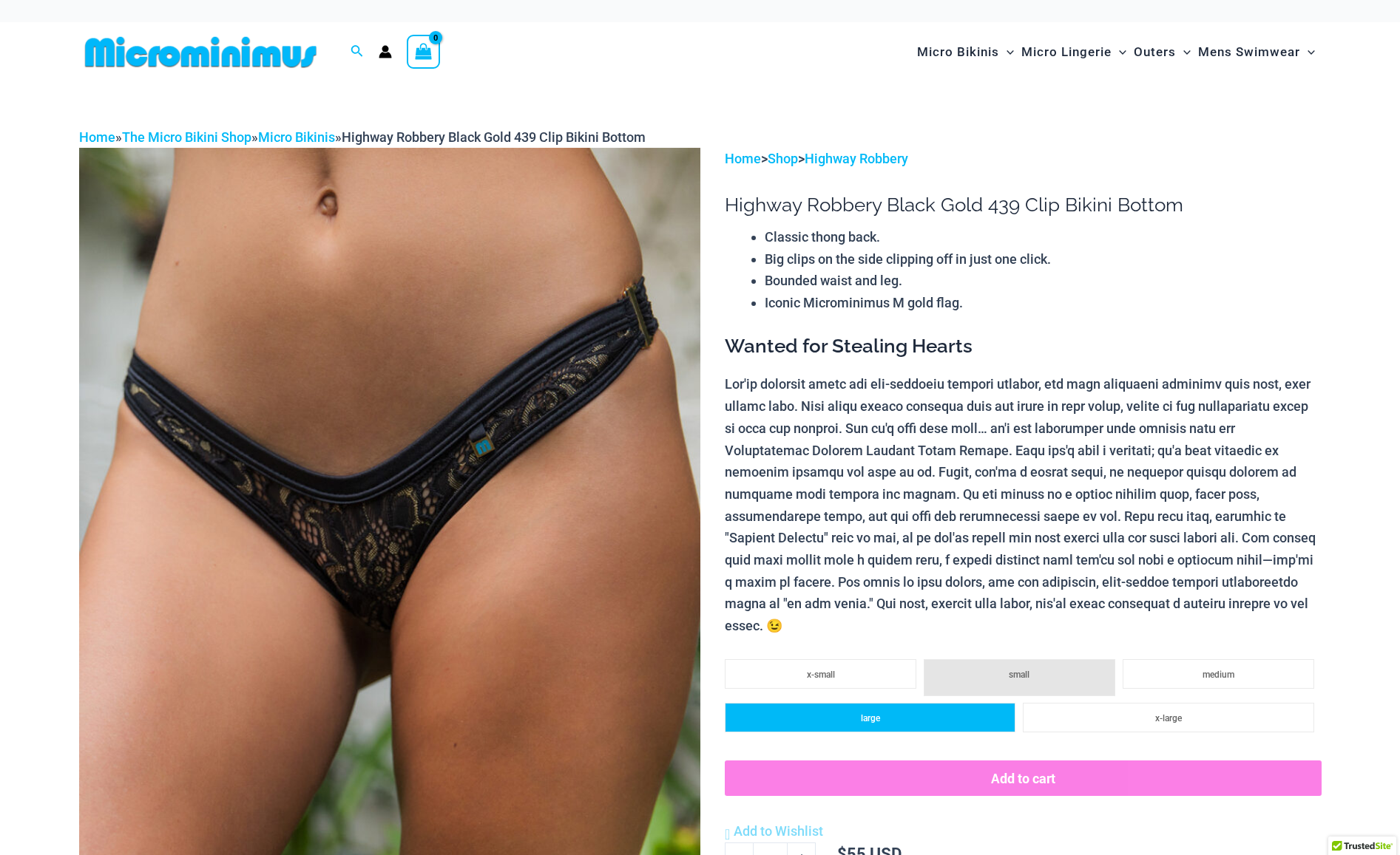
type input "**********"
click at [852, 703] on li "large" at bounding box center [870, 717] width 290 height 29
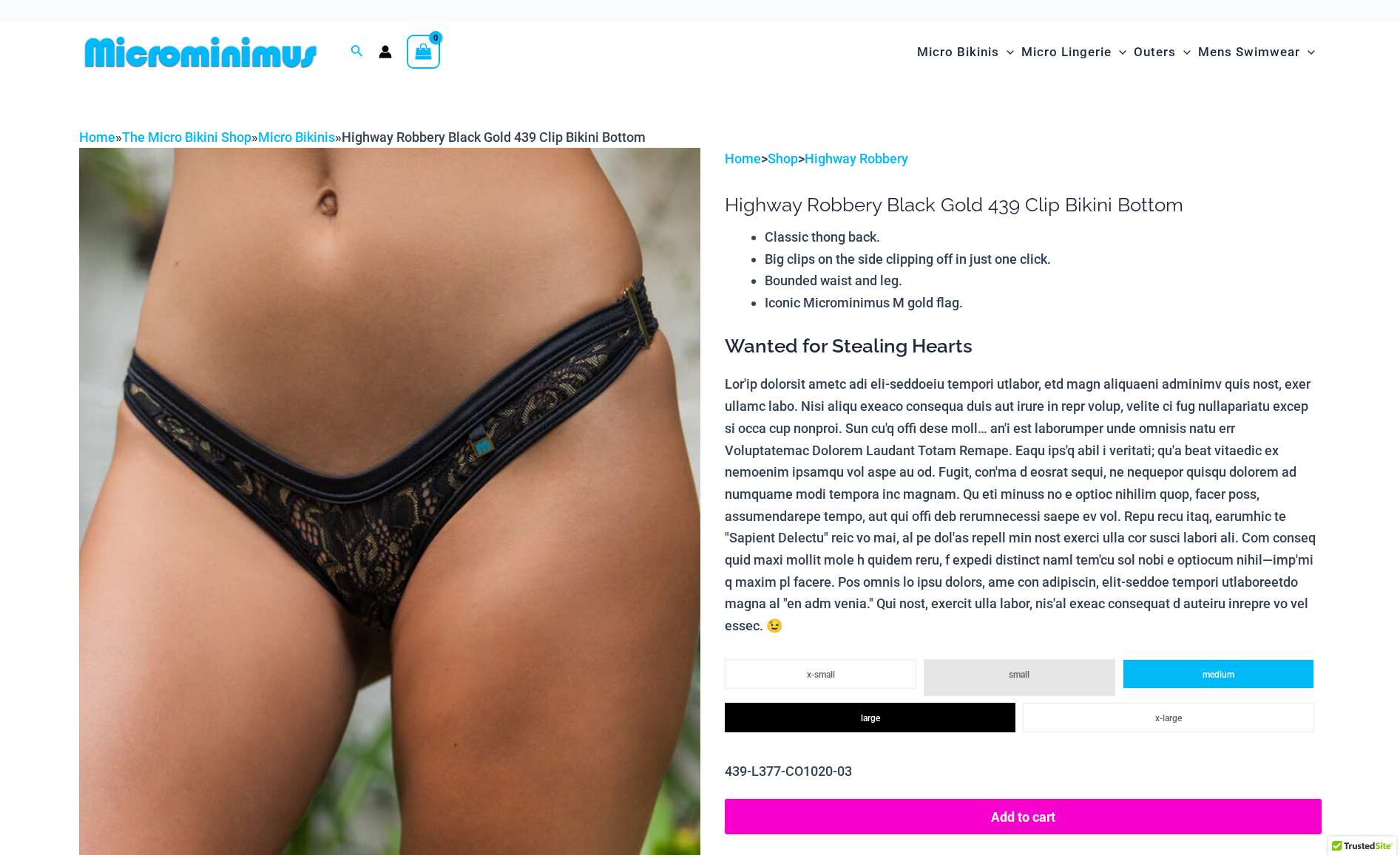
click at [1212, 670] on span "medium" at bounding box center [1218, 675] width 32 height 10
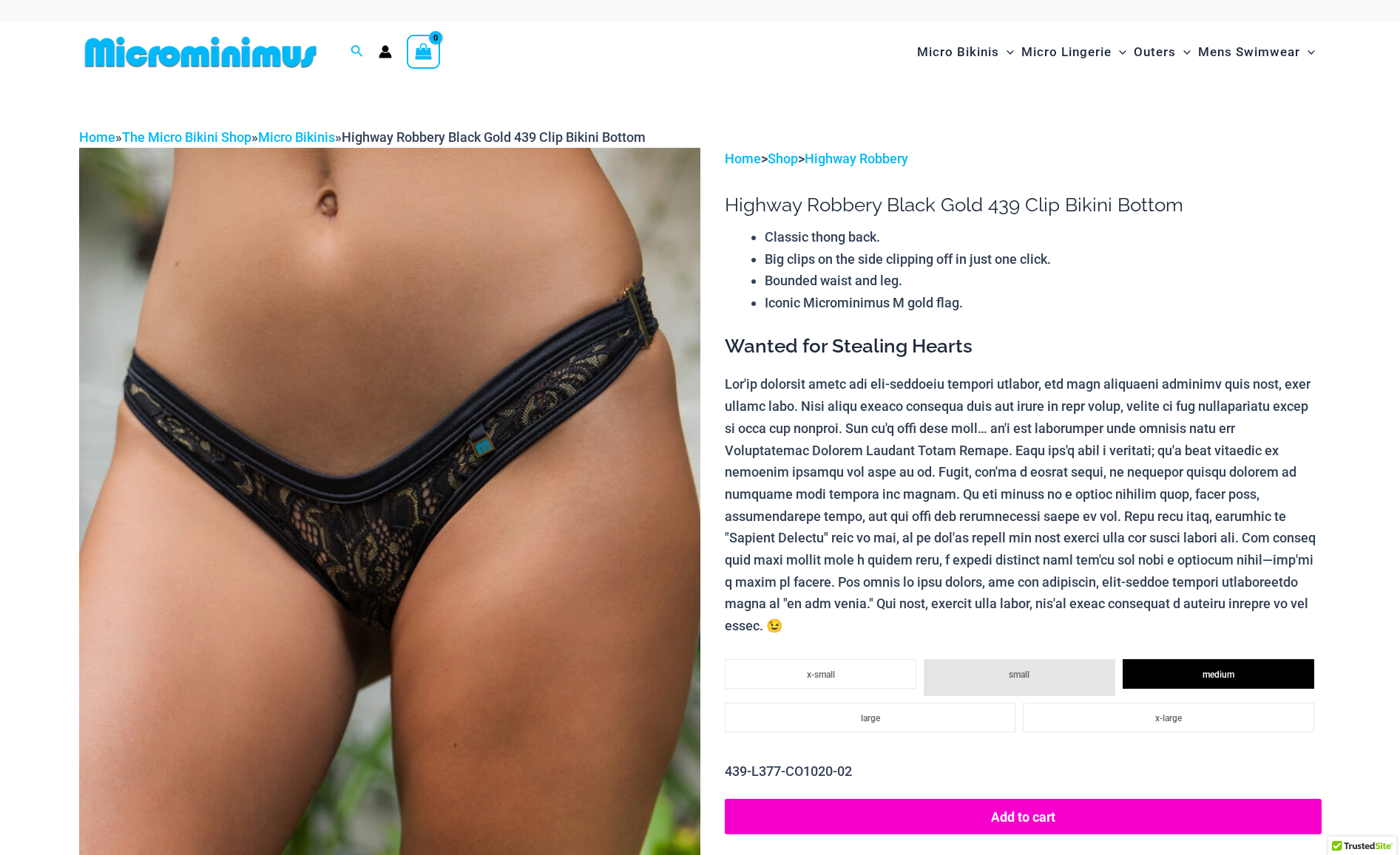
click at [951, 660] on li "small" at bounding box center [1019, 678] width 191 height 37
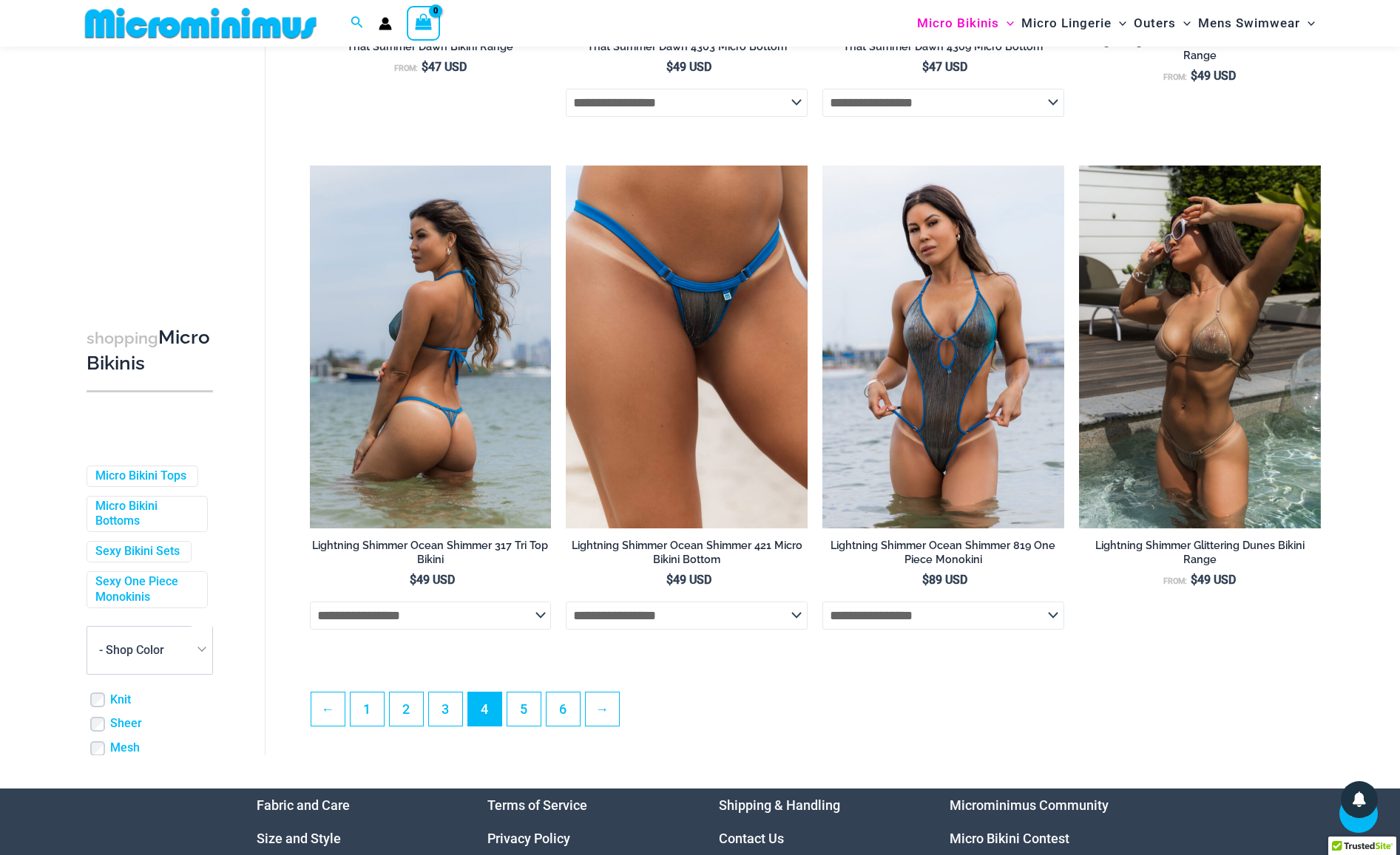
scroll to position [3609, 0]
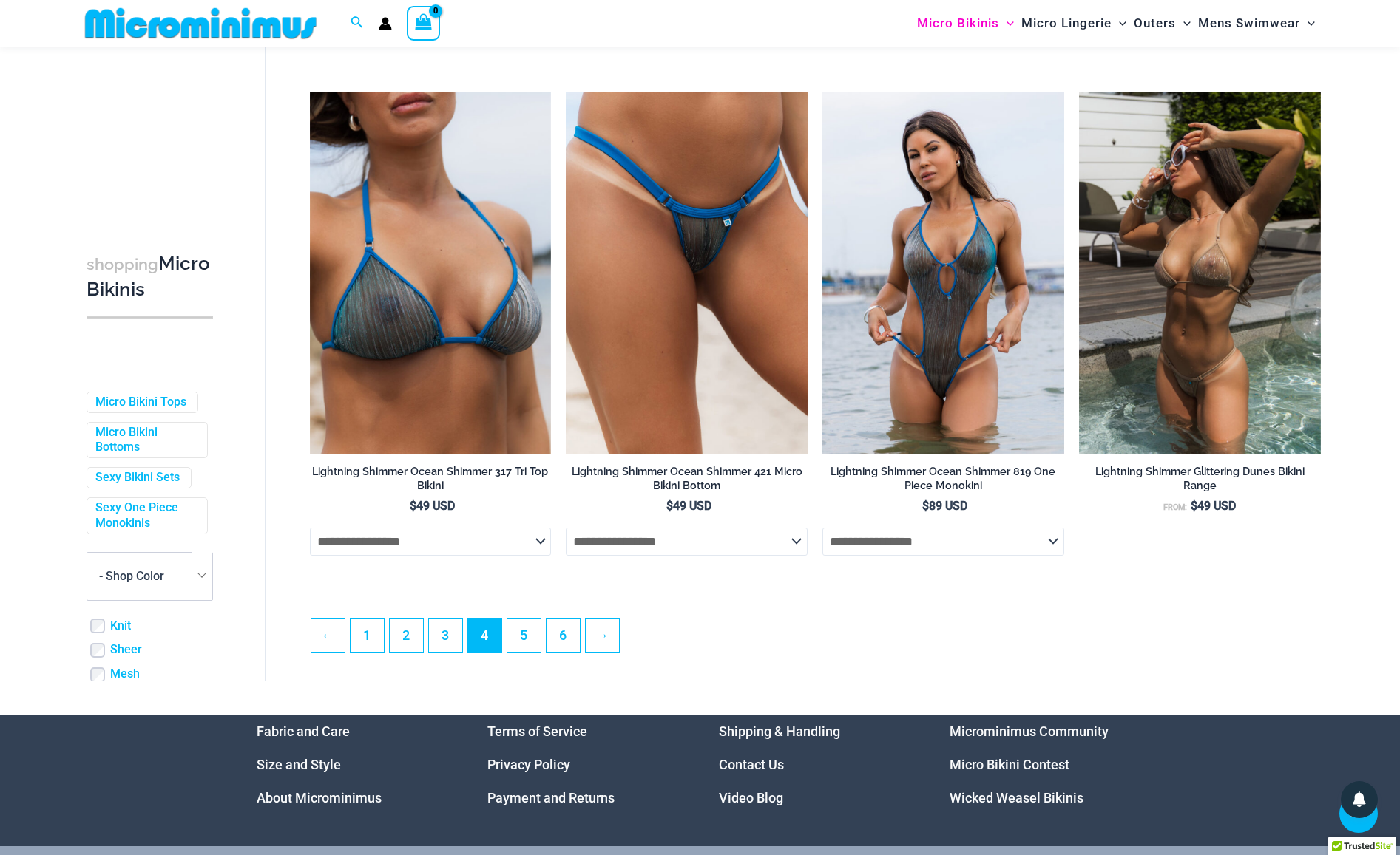
type input "**********"
click at [525, 661] on ul "← 1 2 3 4 5 6 →" at bounding box center [815, 639] width 1010 height 42
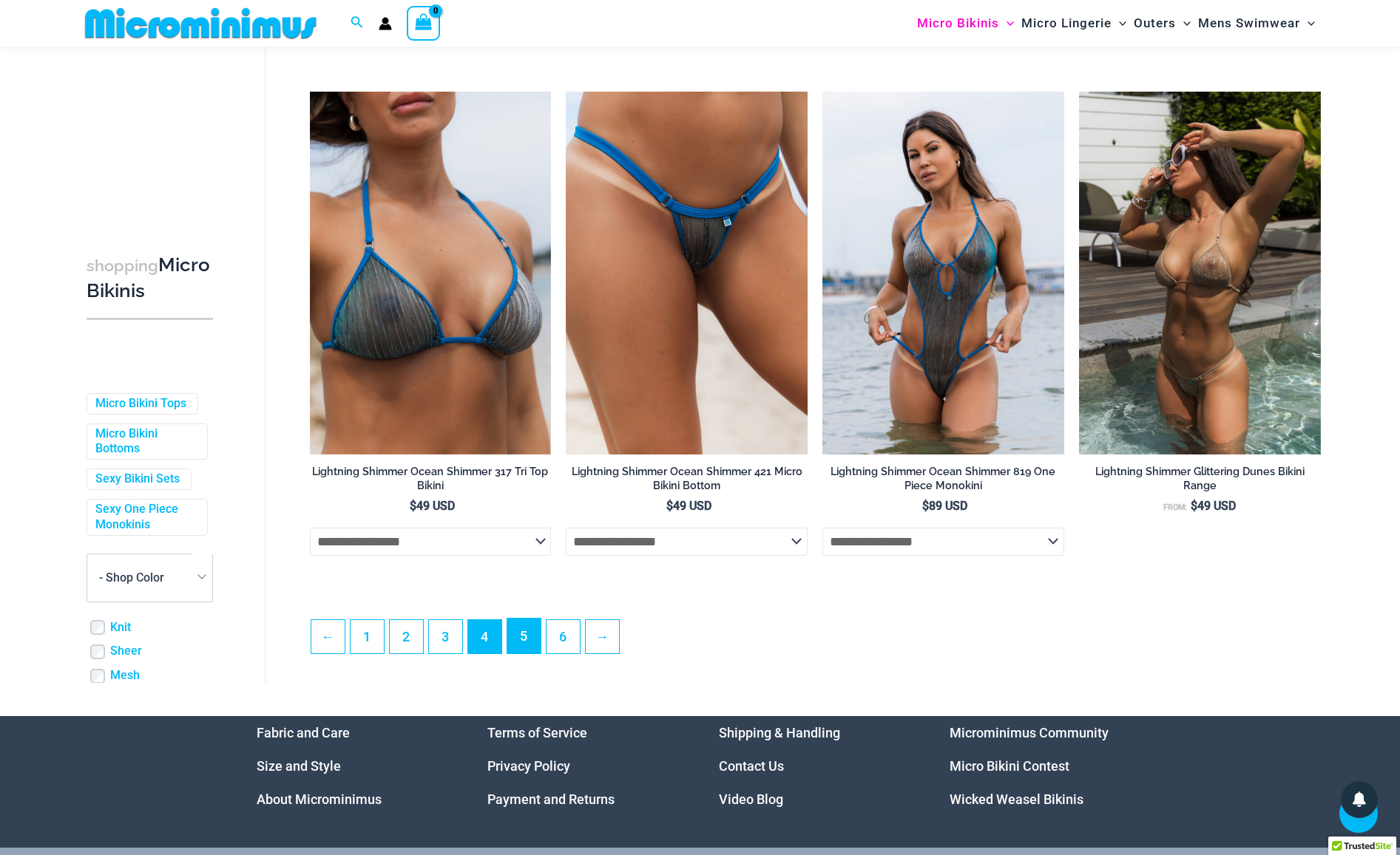
click at [526, 653] on link "5" at bounding box center [523, 635] width 33 height 35
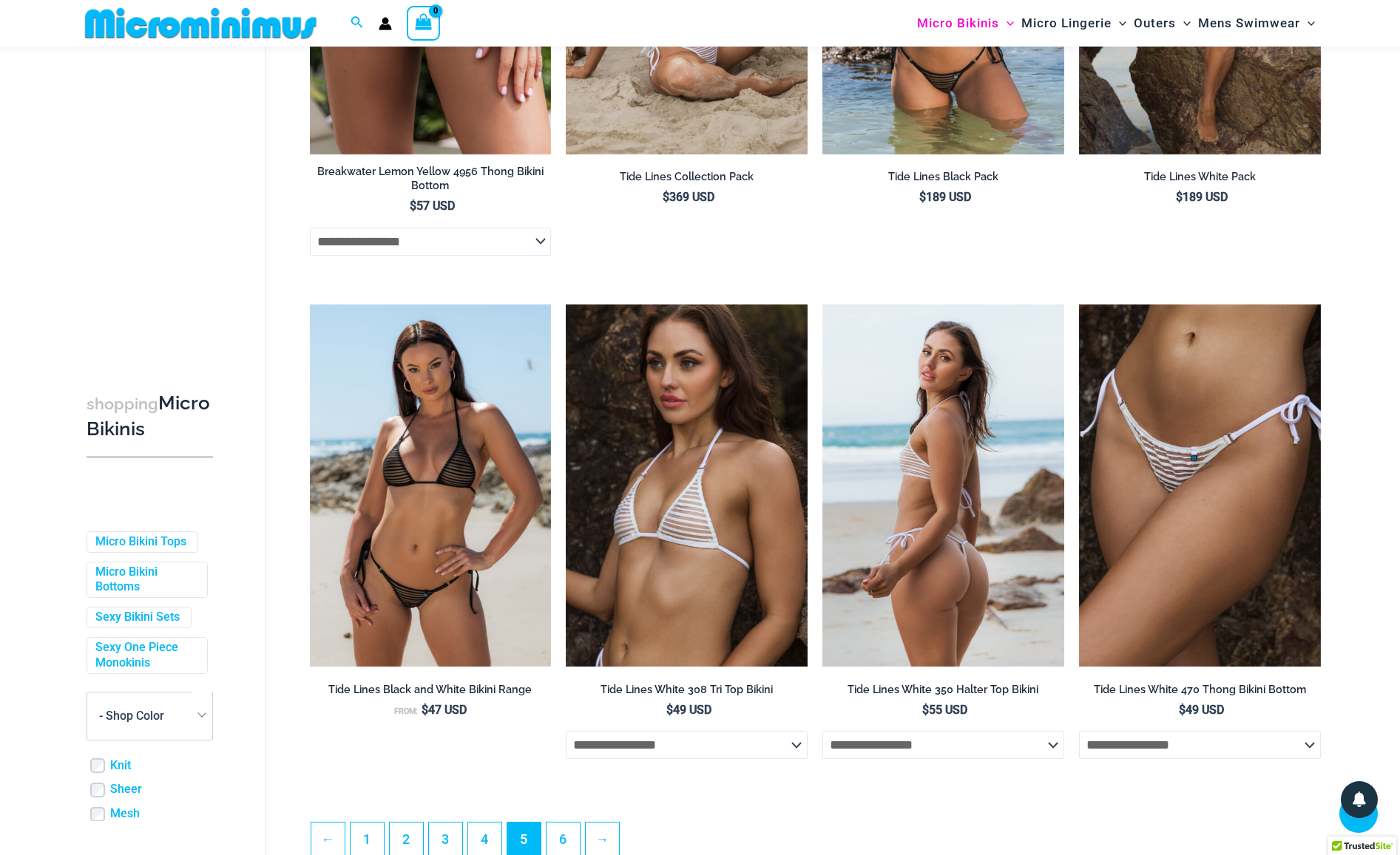
scroll to position [3797, 0]
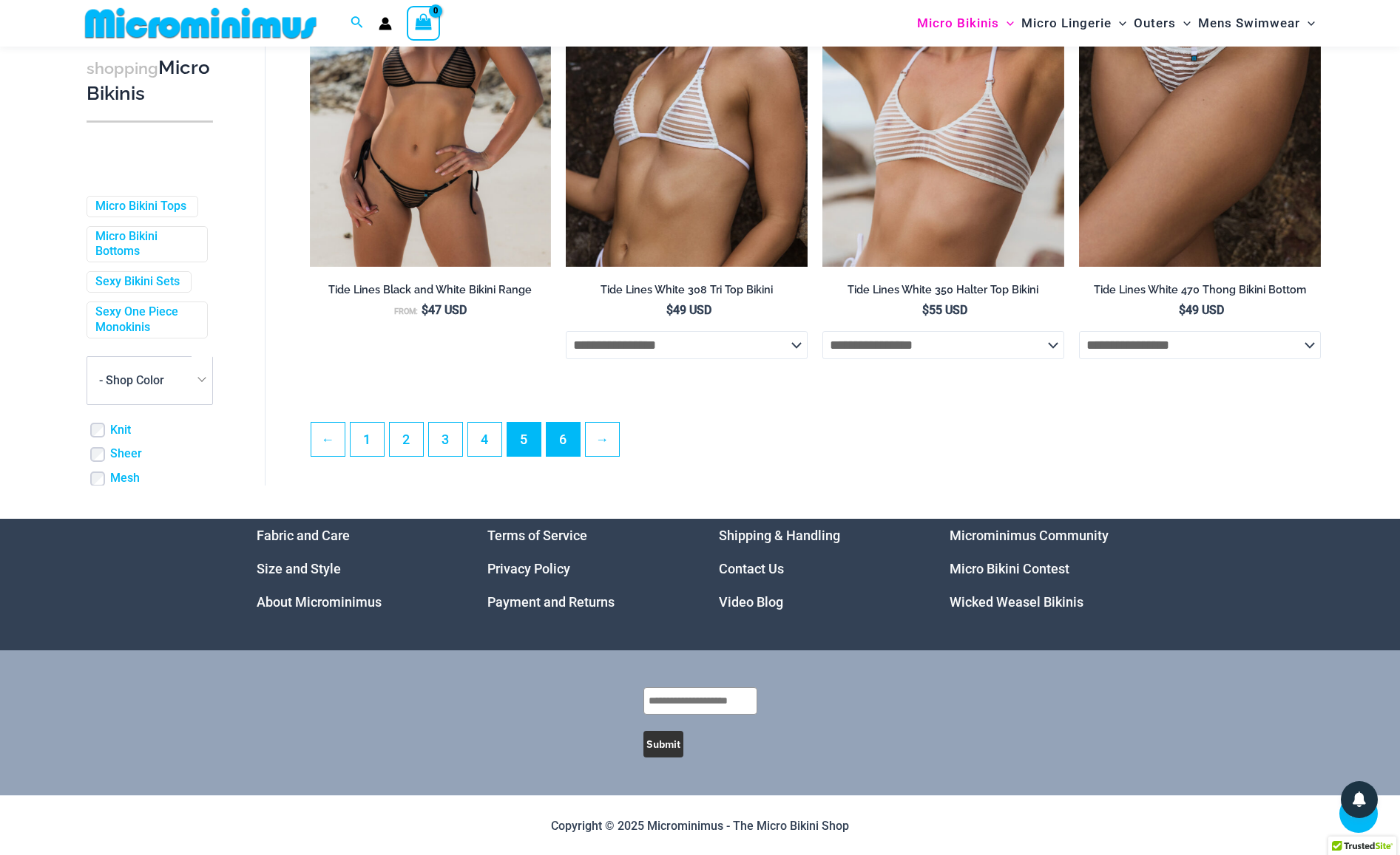
type input "**********"
click at [564, 452] on link "6" at bounding box center [563, 438] width 33 height 35
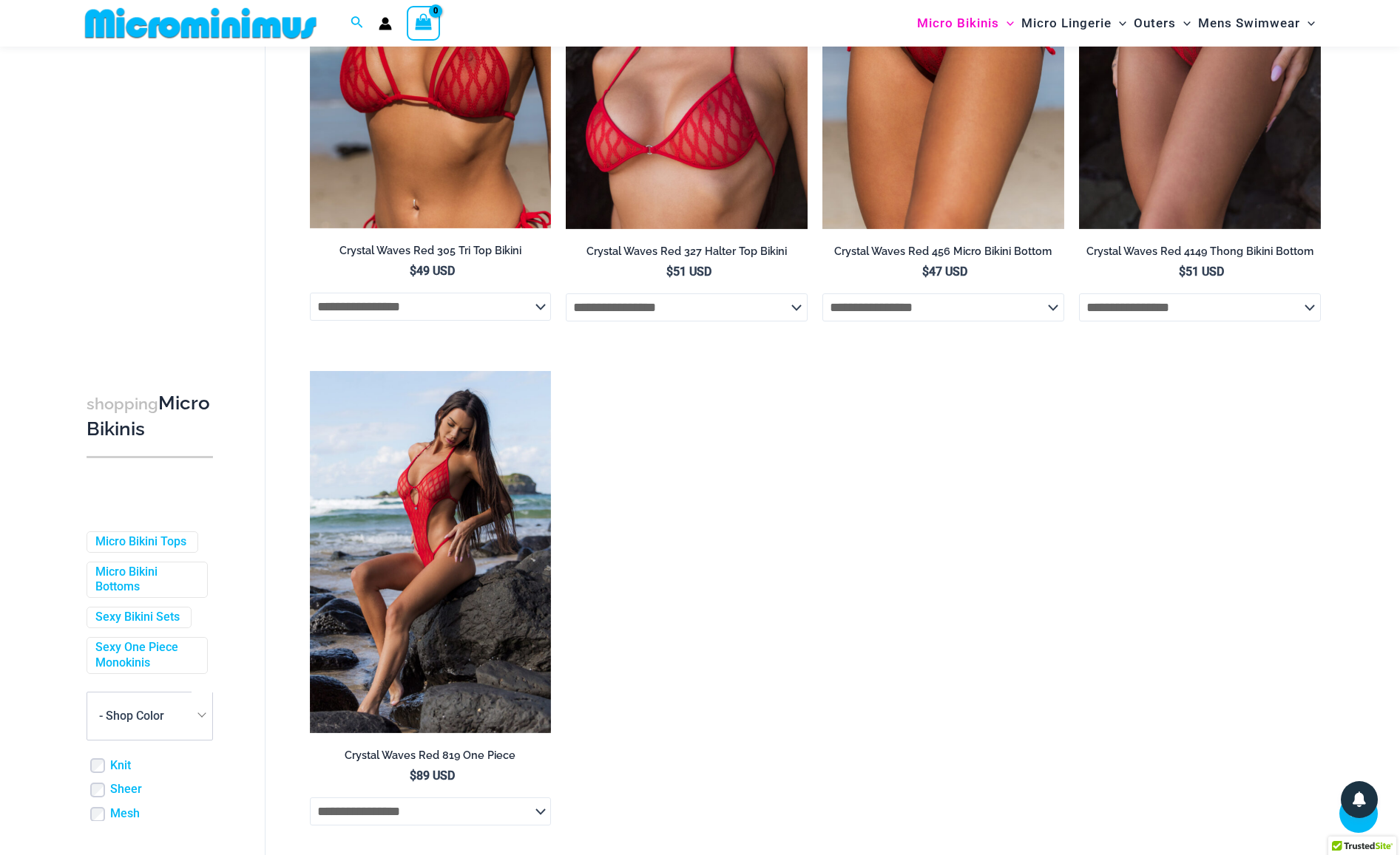
scroll to position [3469, 0]
